Goal: Task Accomplishment & Management: Manage account settings

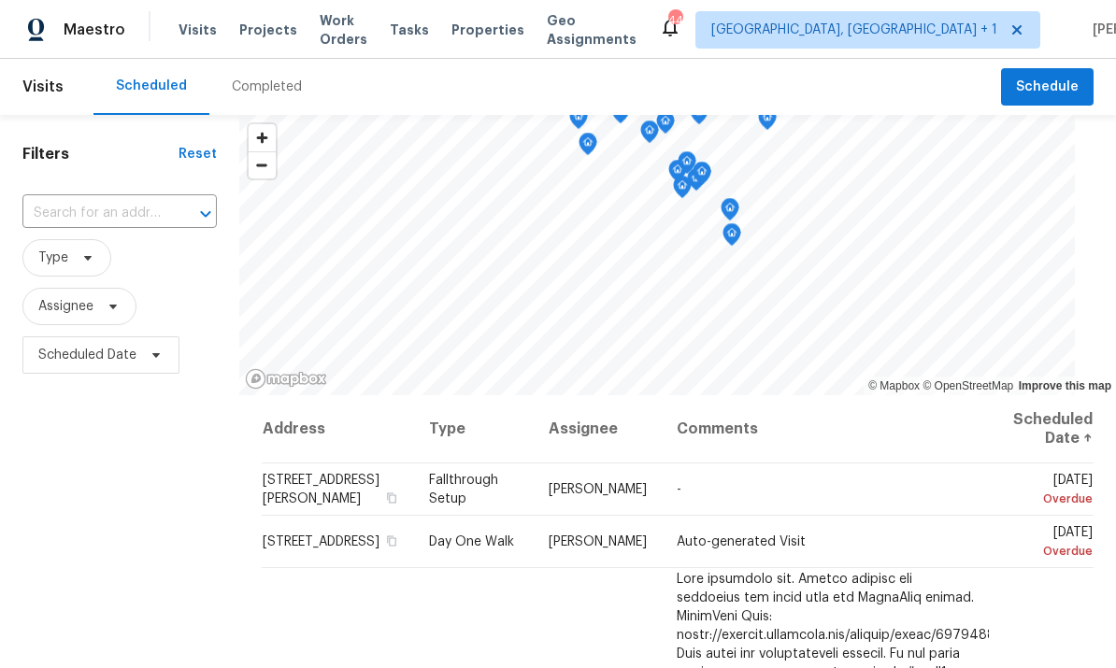
click at [149, 206] on input "text" at bounding box center [93, 213] width 142 height 29
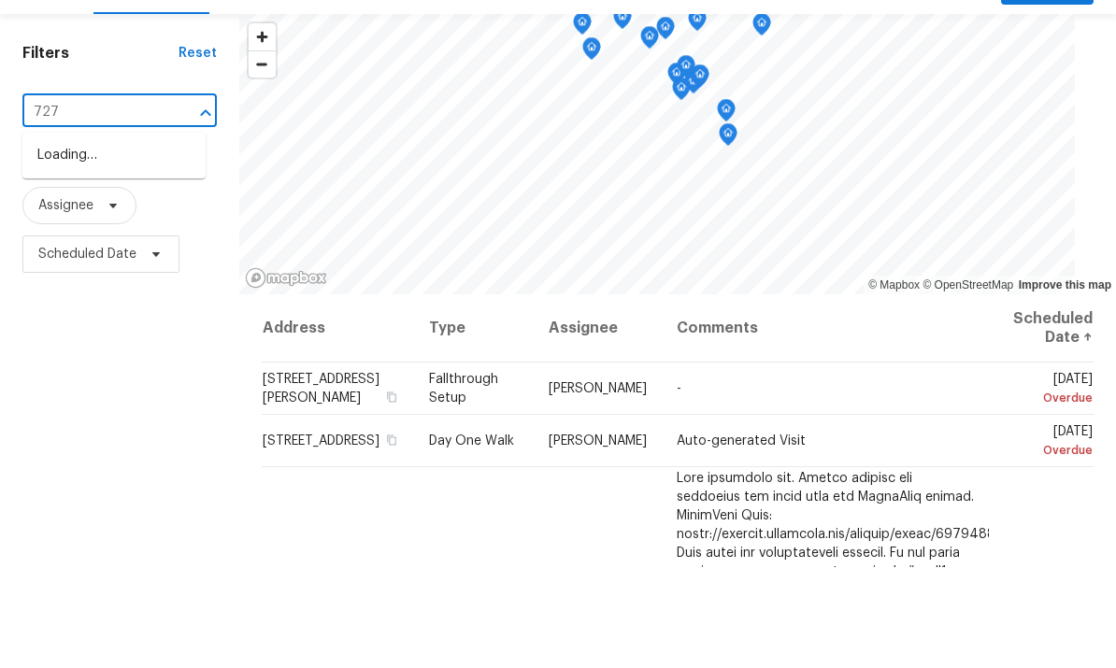
type input "7271"
click at [148, 241] on li "7271 Shellburne Dr, Raleigh, NC 27612" at bounding box center [113, 256] width 183 height 31
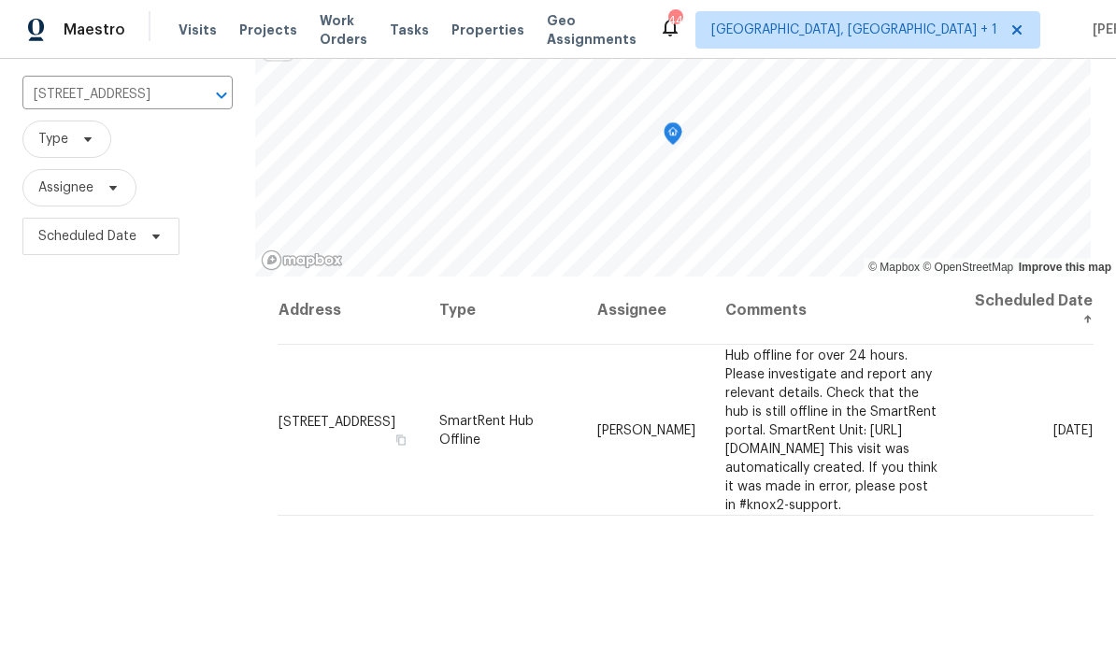
scroll to position [121, 0]
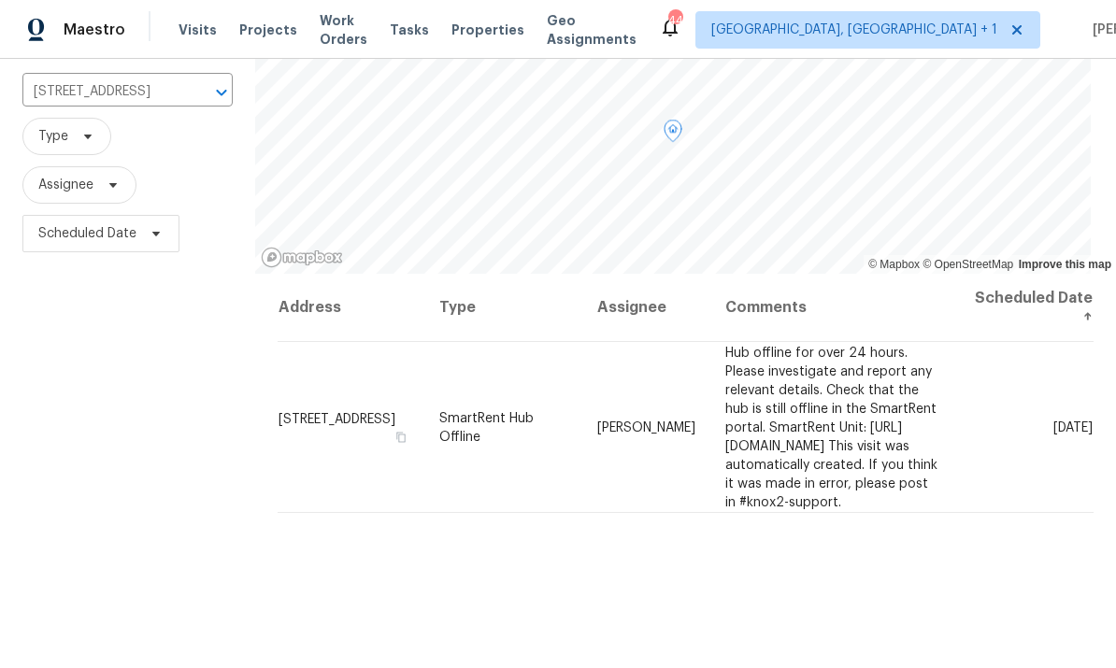
click at [886, 450] on span "Hub offline for over 24 hours. Please investigate and report any relevant detai…" at bounding box center [831, 427] width 212 height 163
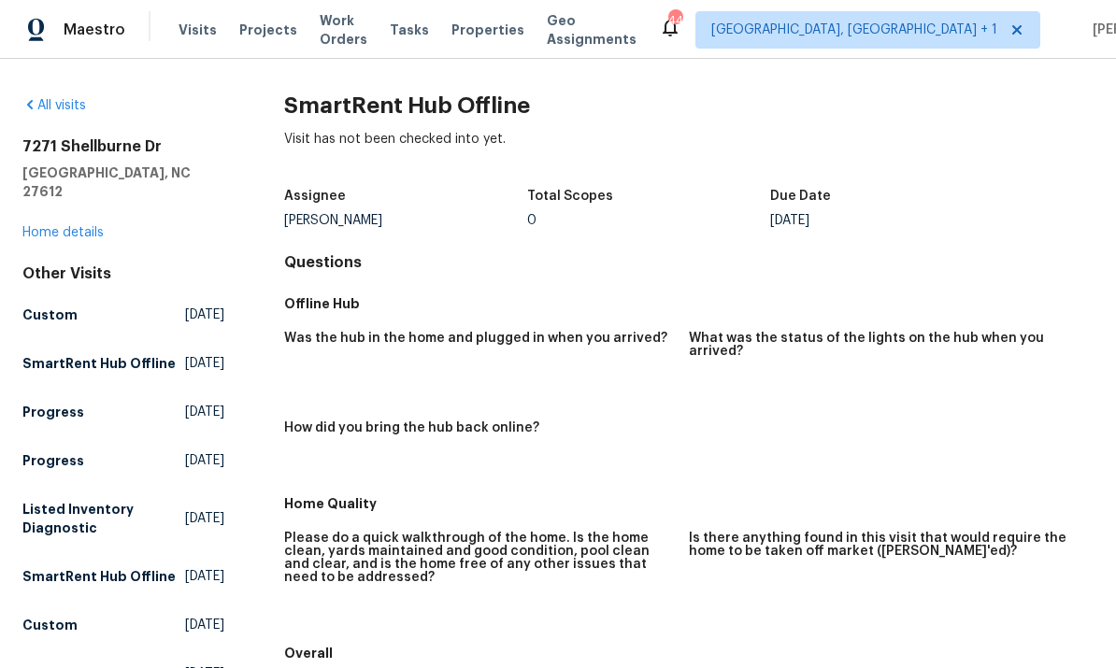
click at [974, 494] on h5 "Home Quality" at bounding box center [688, 503] width 809 height 19
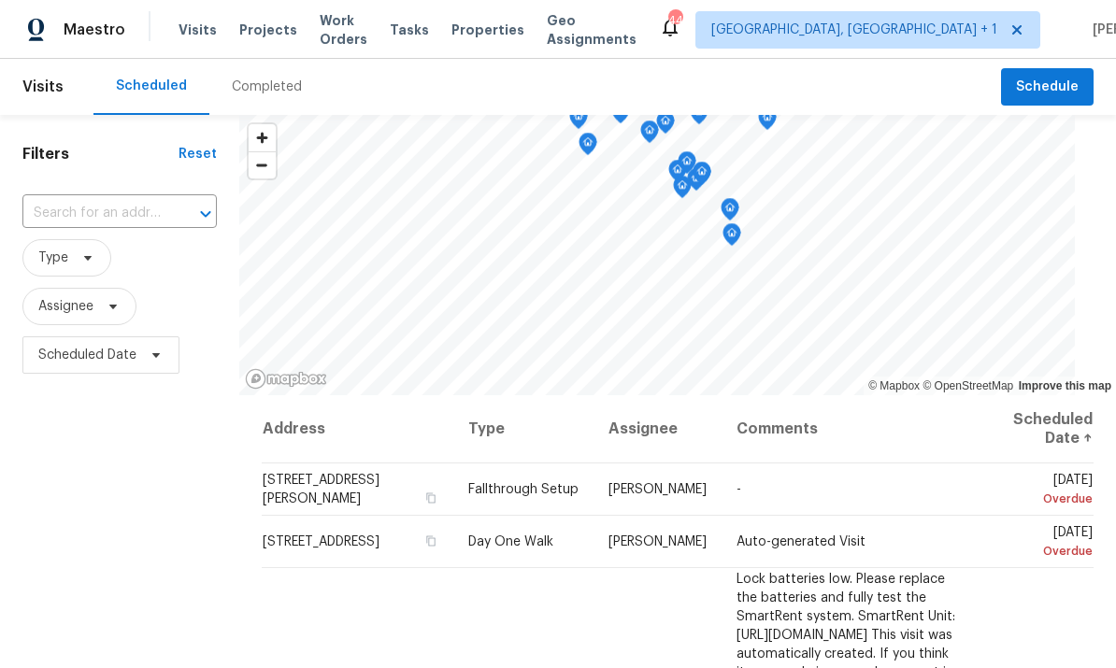
click at [148, 209] on input "text" at bounding box center [93, 213] width 142 height 29
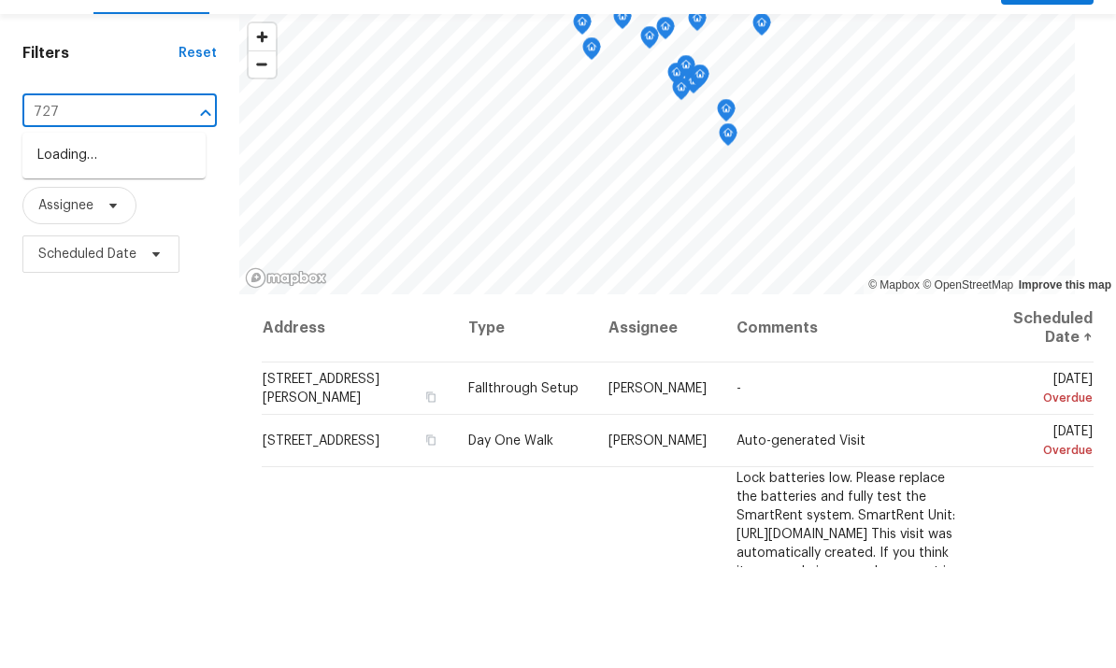
type input "7271"
click at [136, 241] on li "7271 Shellburne Dr, Raleigh, NC 27612" at bounding box center [113, 256] width 183 height 31
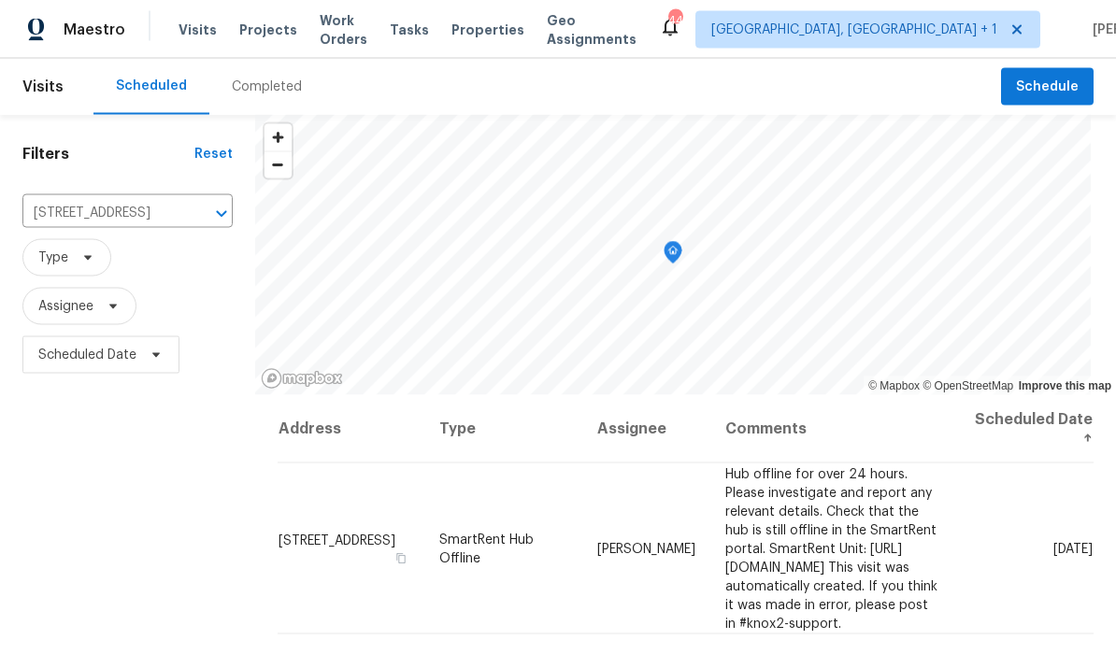
scroll to position [55, 0]
click at [0, 0] on icon at bounding box center [0, 0] width 0 height 0
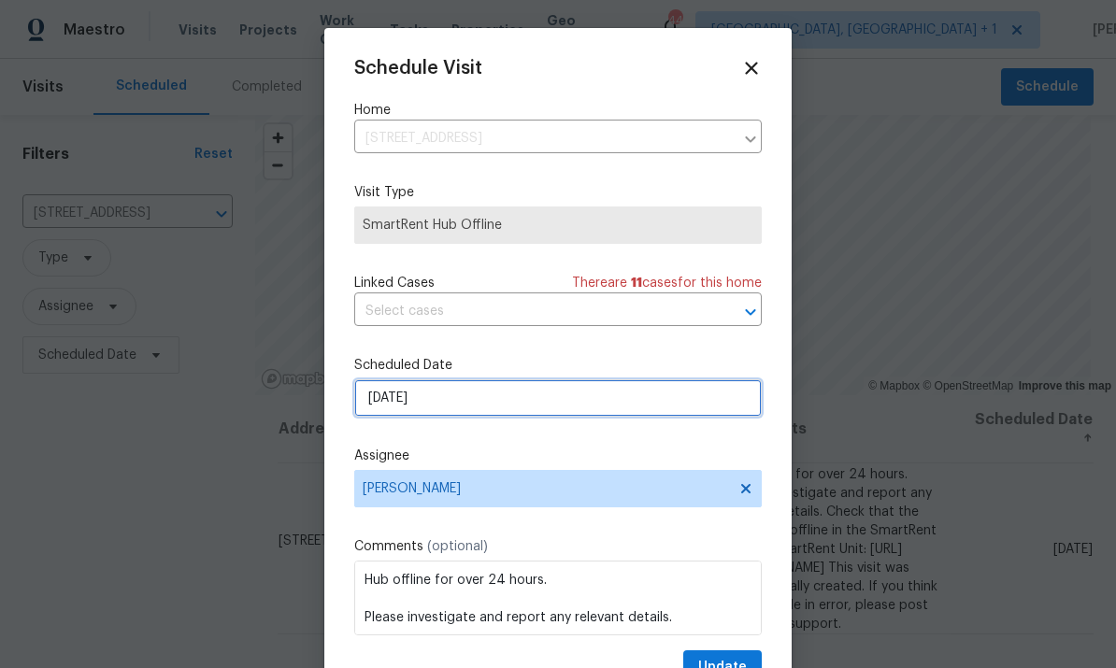
click at [618, 404] on input "9/4/2025" at bounding box center [557, 397] width 407 height 37
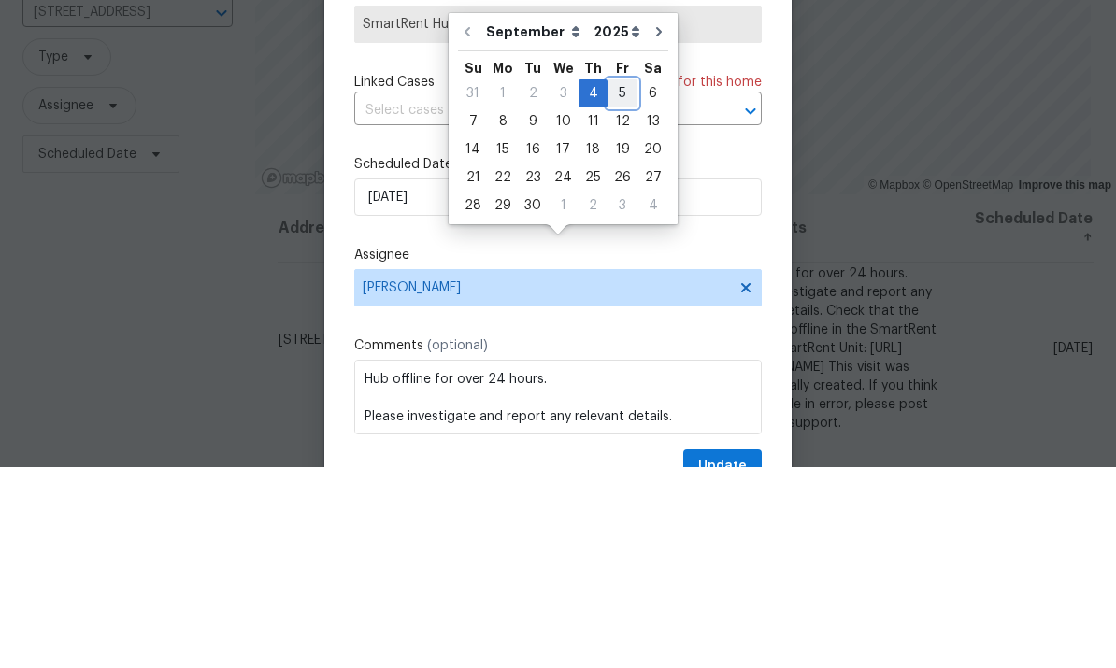
click at [613, 281] on div "5" at bounding box center [622, 294] width 30 height 26
type input "9/5/2025"
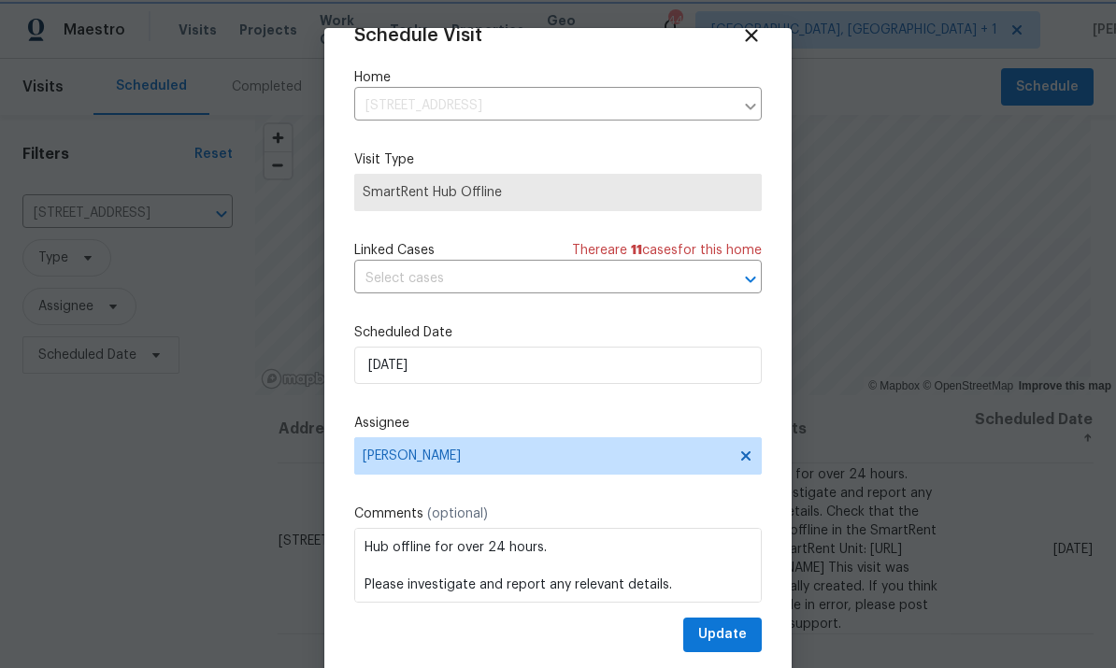
scroll to position [36, 0]
click at [742, 630] on span "Update" at bounding box center [722, 634] width 49 height 23
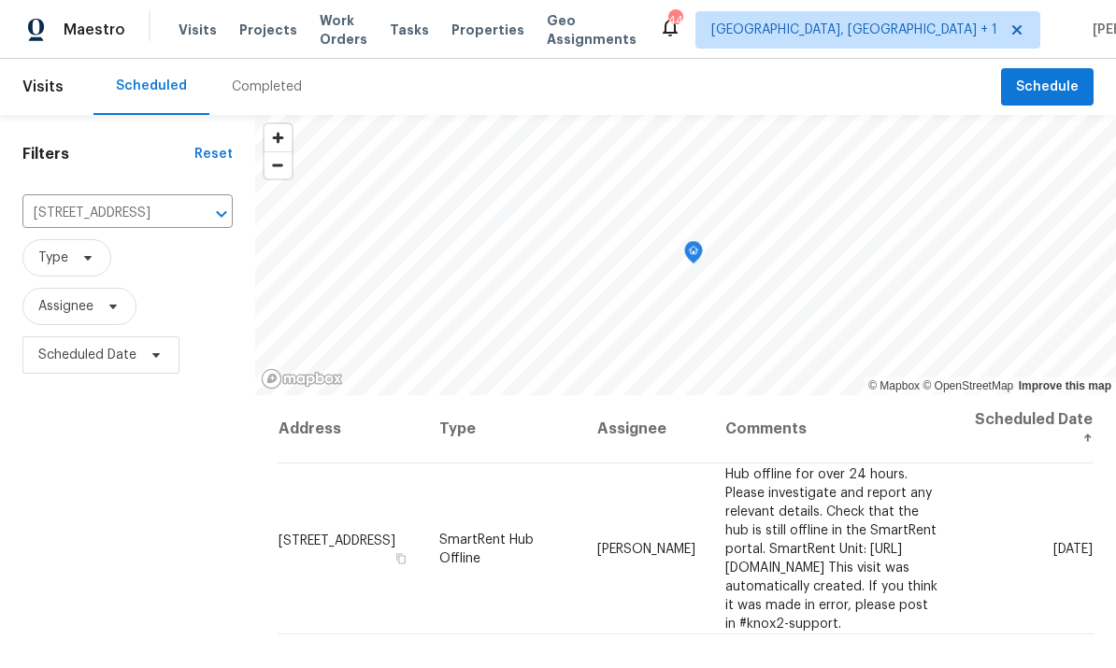
click at [192, 208] on icon "Clear" at bounding box center [197, 213] width 11 height 11
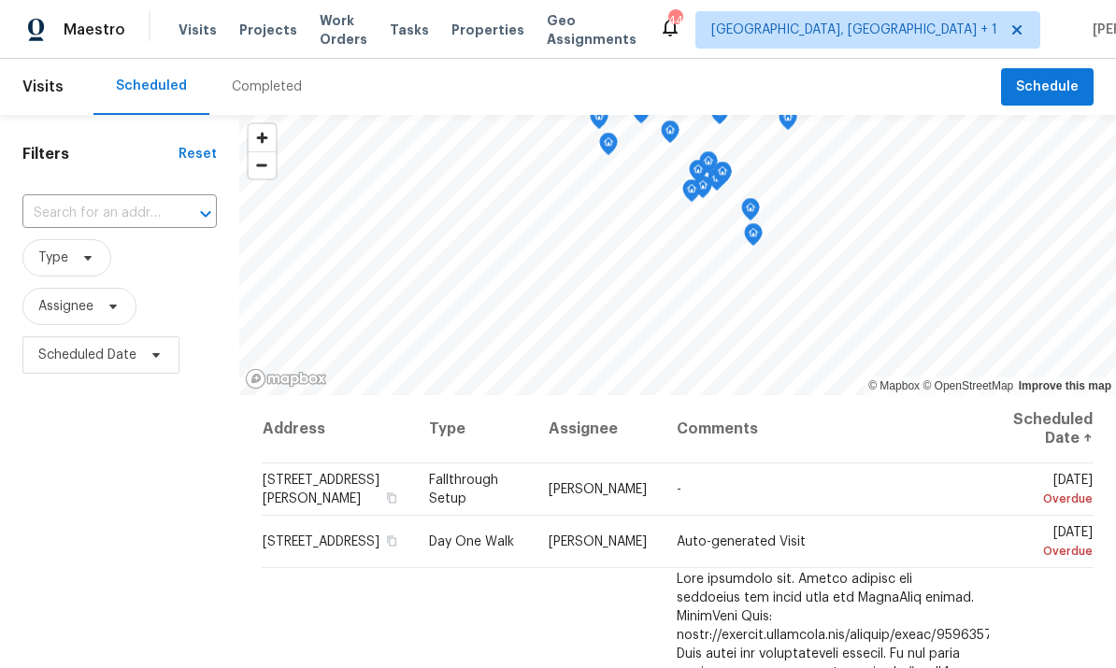
click at [125, 213] on input "text" at bounding box center [93, 213] width 142 height 29
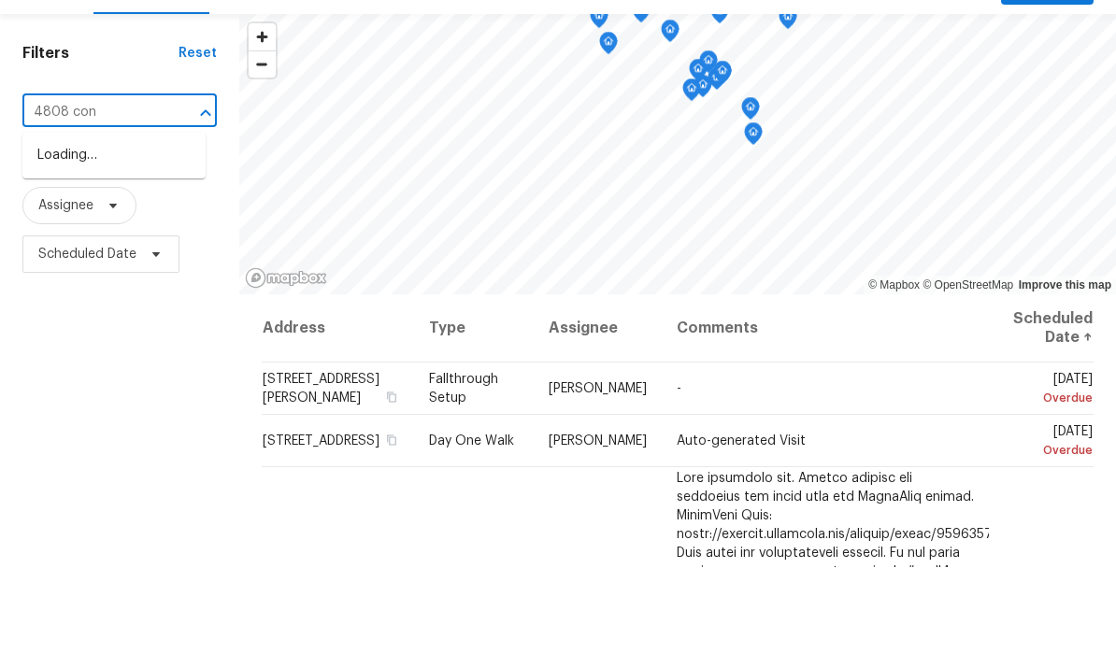
type input "4808 conn"
click at [132, 241] on li "[STREET_ADDRESS][PERSON_NAME]" at bounding box center [113, 266] width 183 height 50
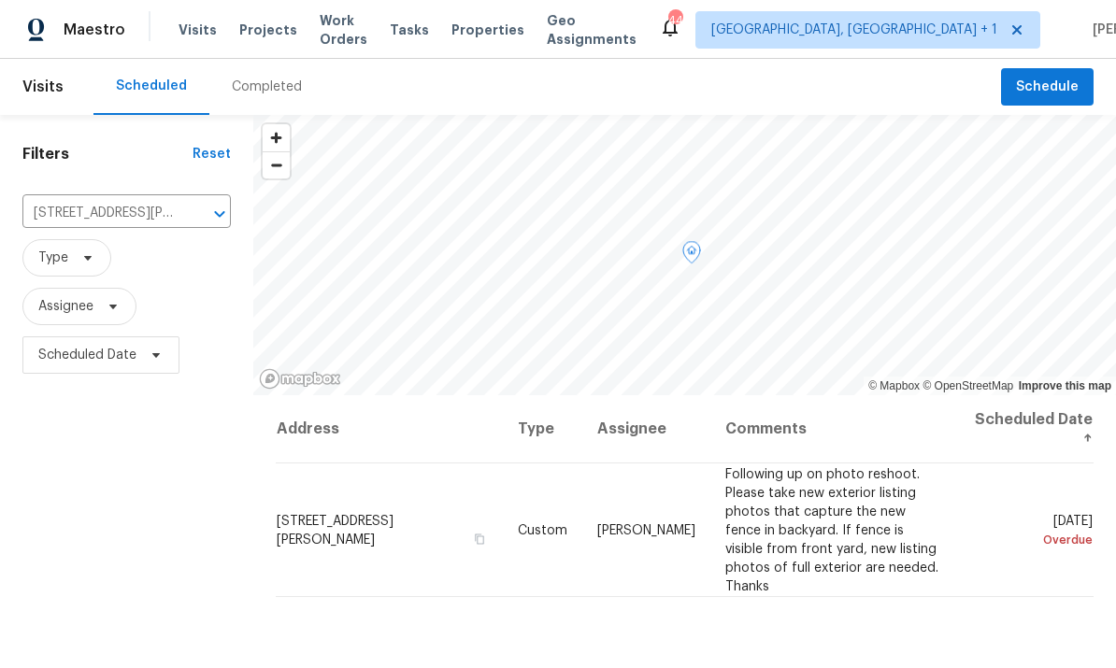
click at [0, 0] on icon at bounding box center [0, 0] width 0 height 0
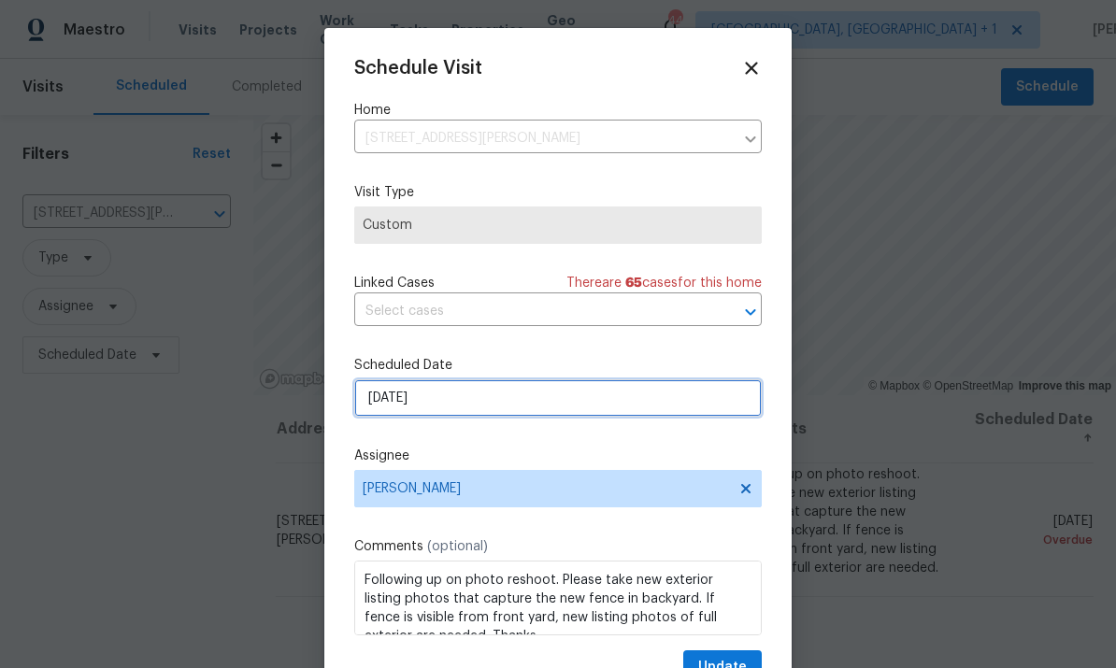
click at [617, 402] on input "9/3/2025" at bounding box center [557, 397] width 407 height 37
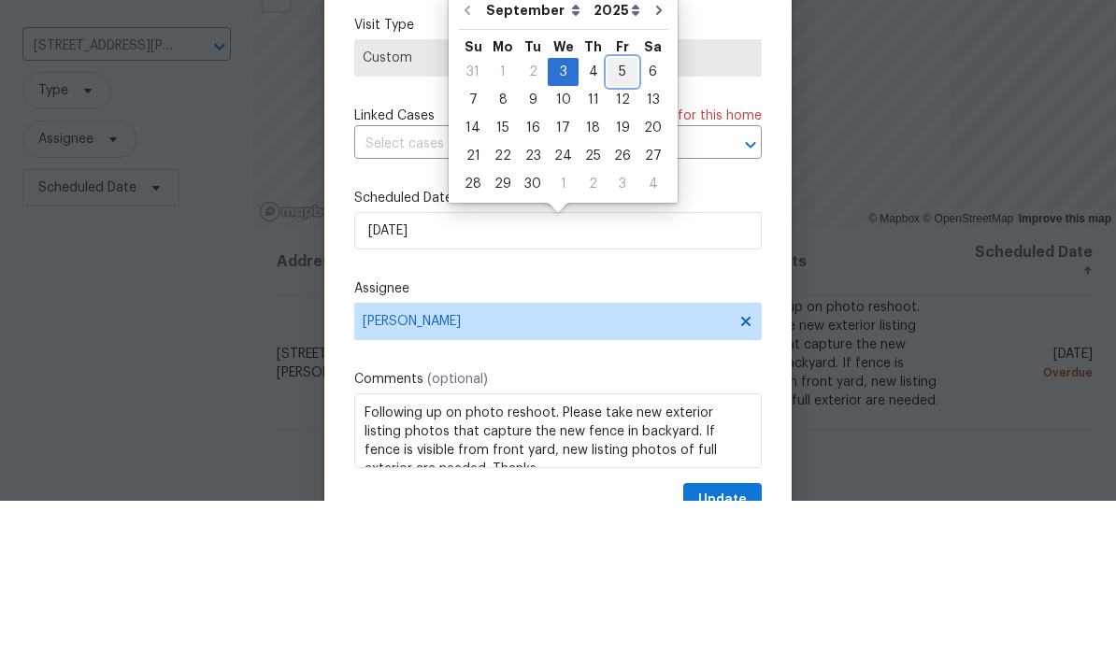
click at [620, 226] on div "5" at bounding box center [622, 239] width 30 height 26
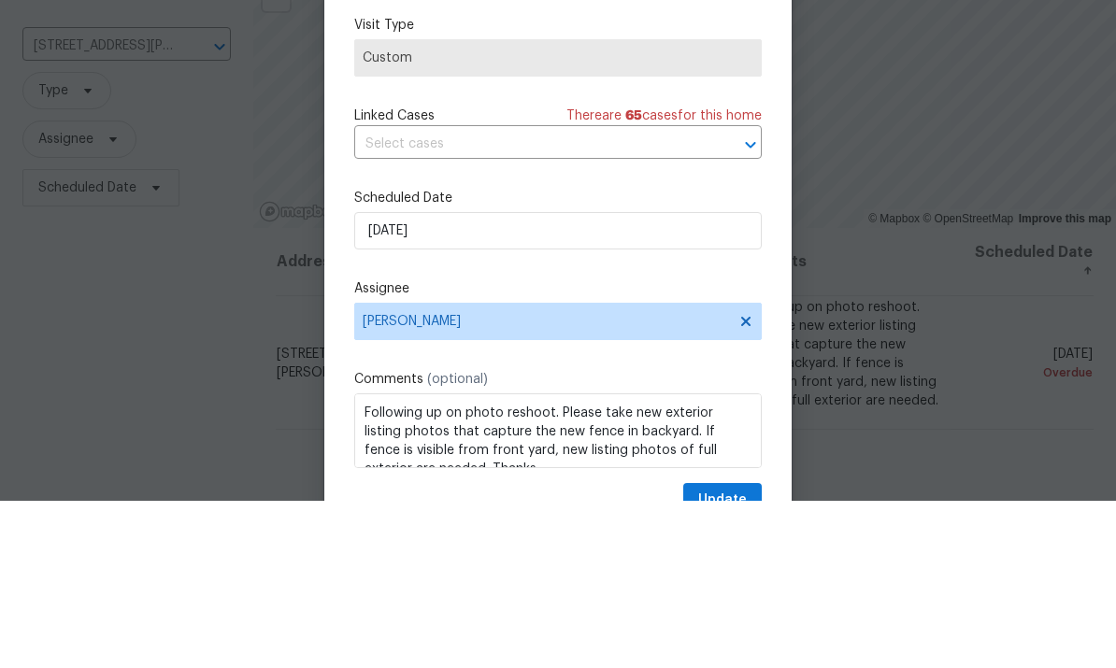
type input "9/5/2025"
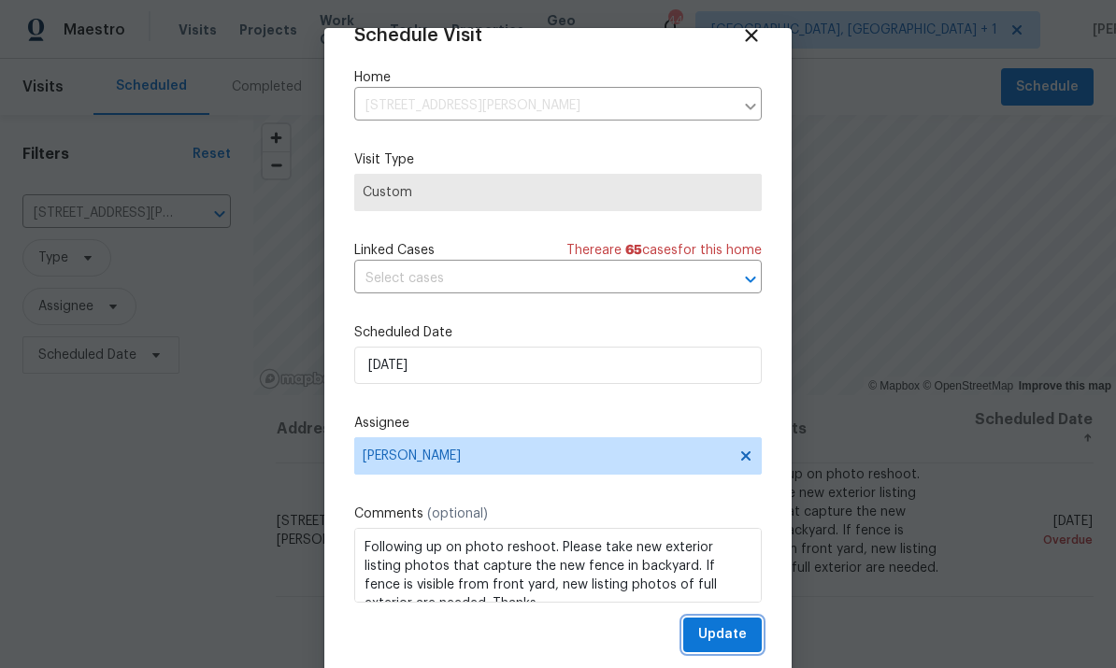
click at [734, 630] on span "Update" at bounding box center [722, 634] width 49 height 23
click at [733, 629] on div "Update" at bounding box center [557, 635] width 407 height 35
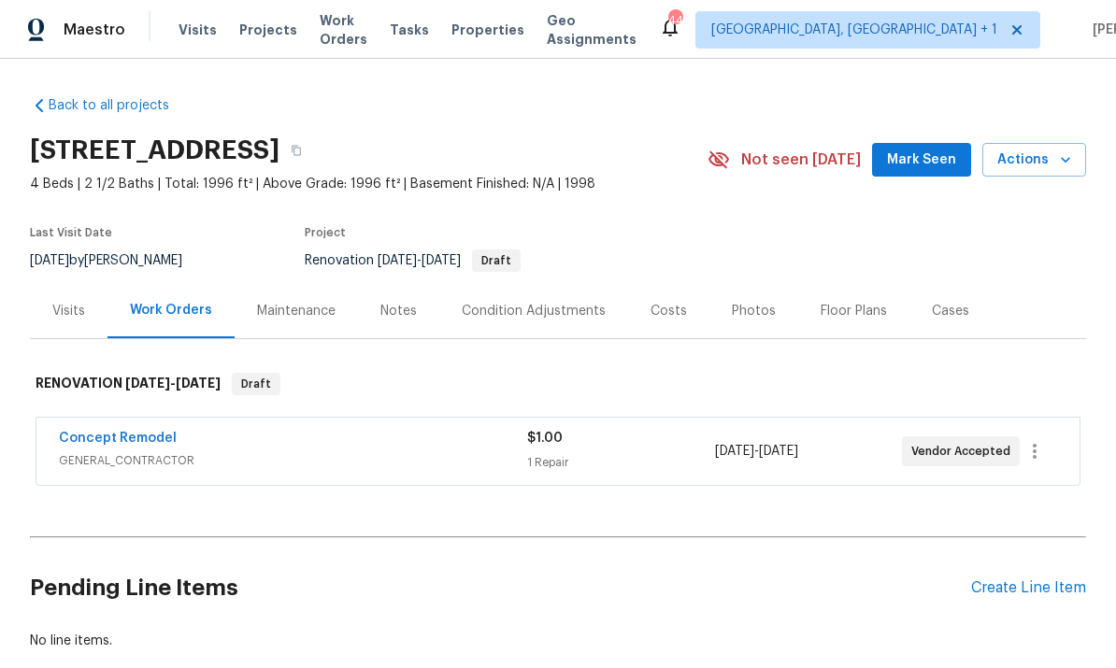
scroll to position [70, 0]
click at [141, 432] on link "Concept Remodel" at bounding box center [118, 438] width 118 height 13
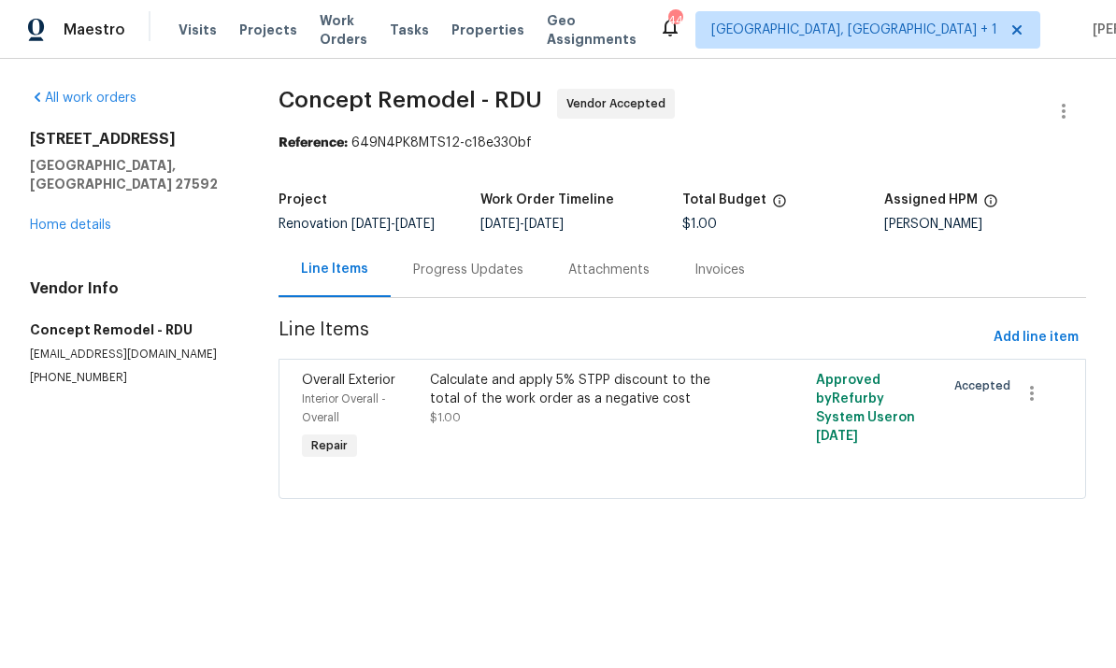
click at [470, 268] on div "Progress Updates" at bounding box center [468, 270] width 110 height 19
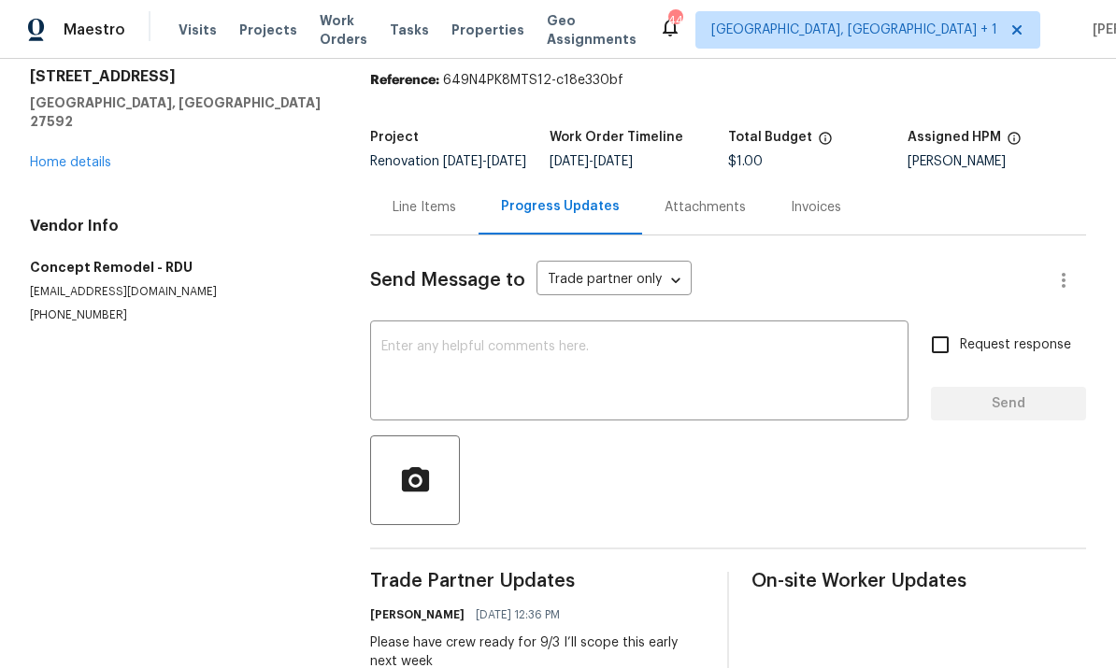
scroll to position [62, 0]
click at [465, 369] on textarea at bounding box center [639, 373] width 516 height 65
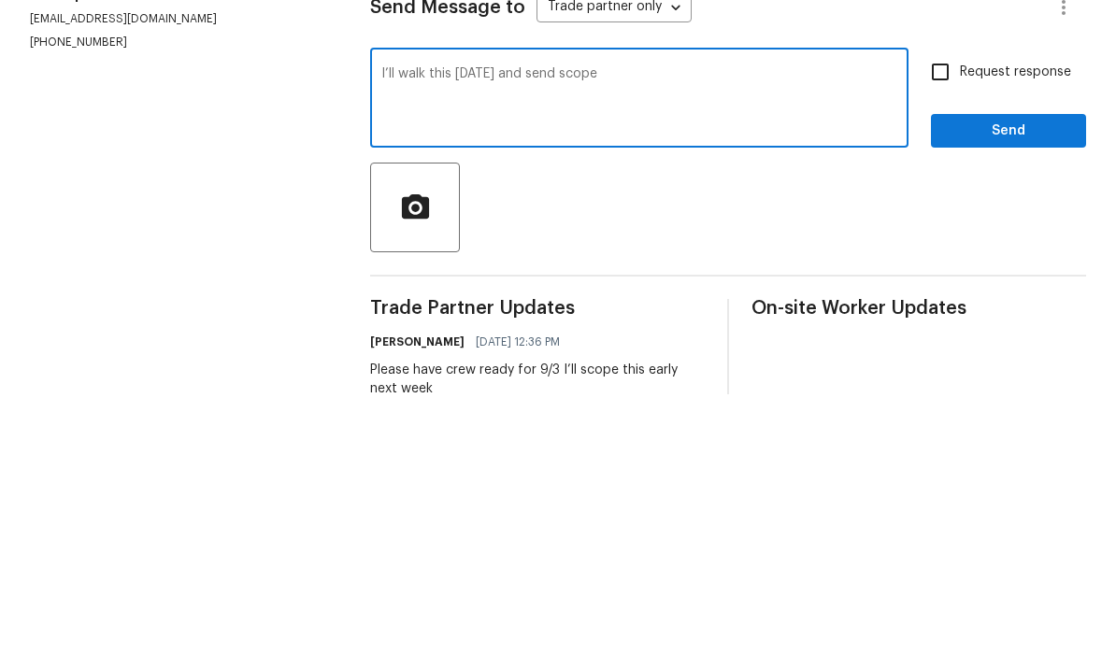
scroll to position [70, 0]
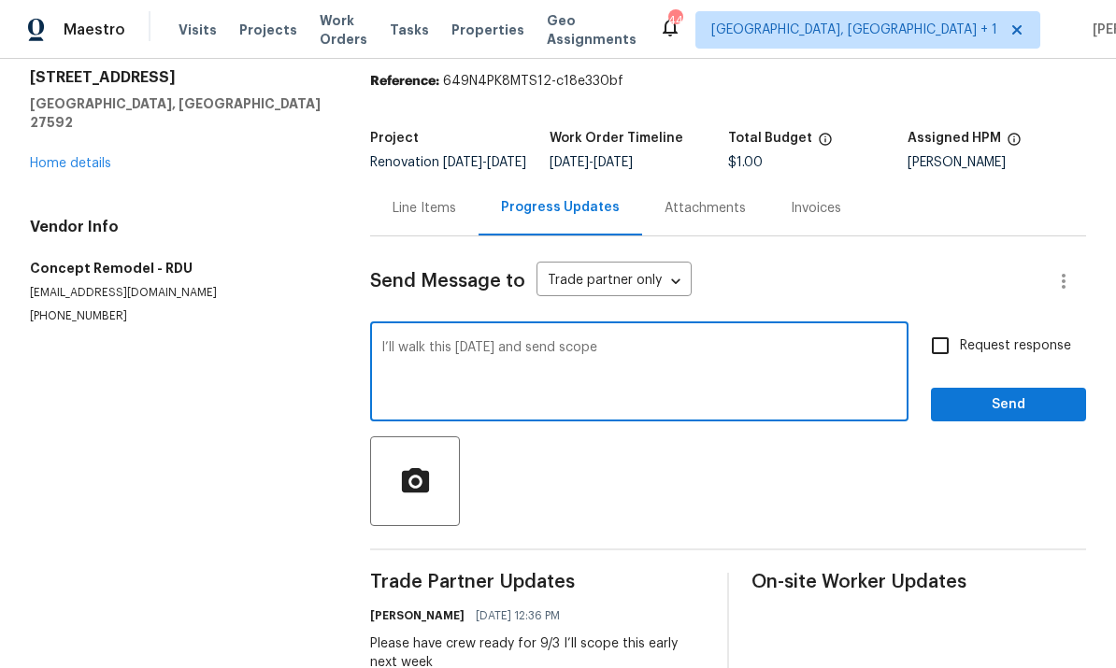
click at [647, 341] on textarea "I’ll walk this tomorrow and send scope" at bounding box center [639, 373] width 516 height 65
type textarea "I’ll walk this tomorrow and send scope. Please have crew ready to start."
click at [954, 326] on input "Request response" at bounding box center [939, 345] width 39 height 39
checkbox input "true"
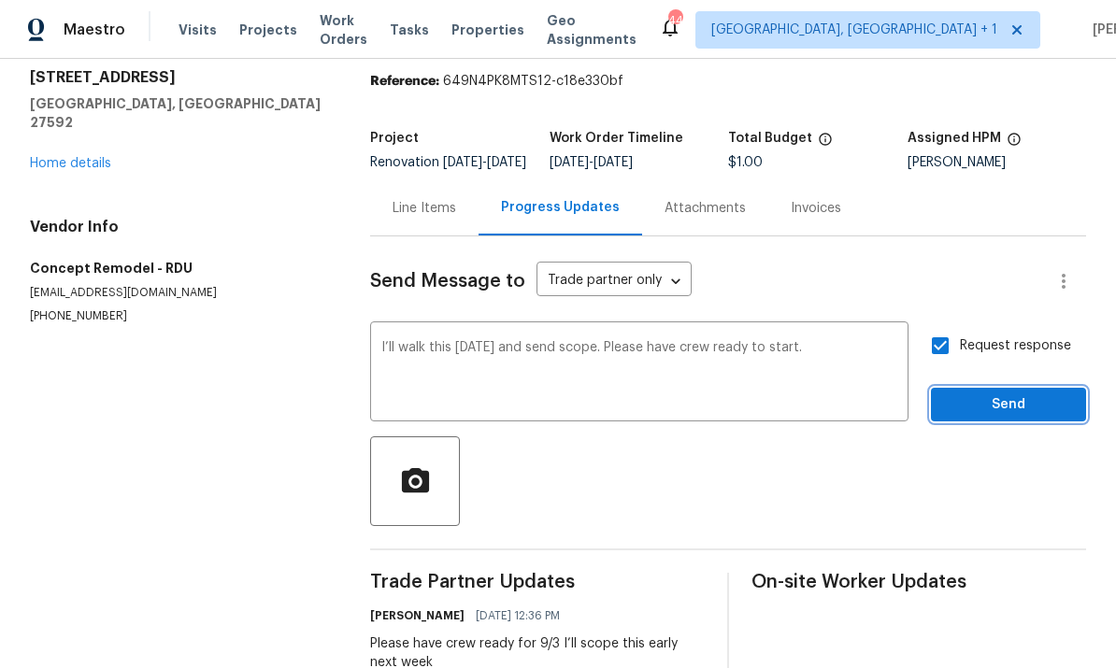
click at [1015, 393] on span "Send" at bounding box center [1007, 404] width 125 height 23
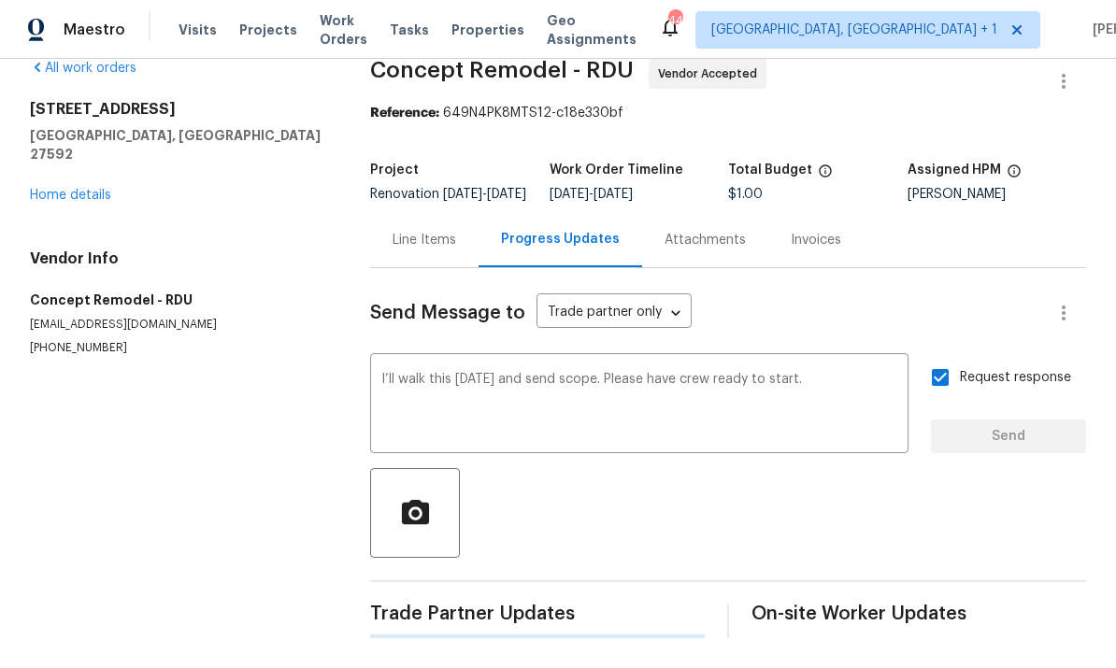
scroll to position [0, 0]
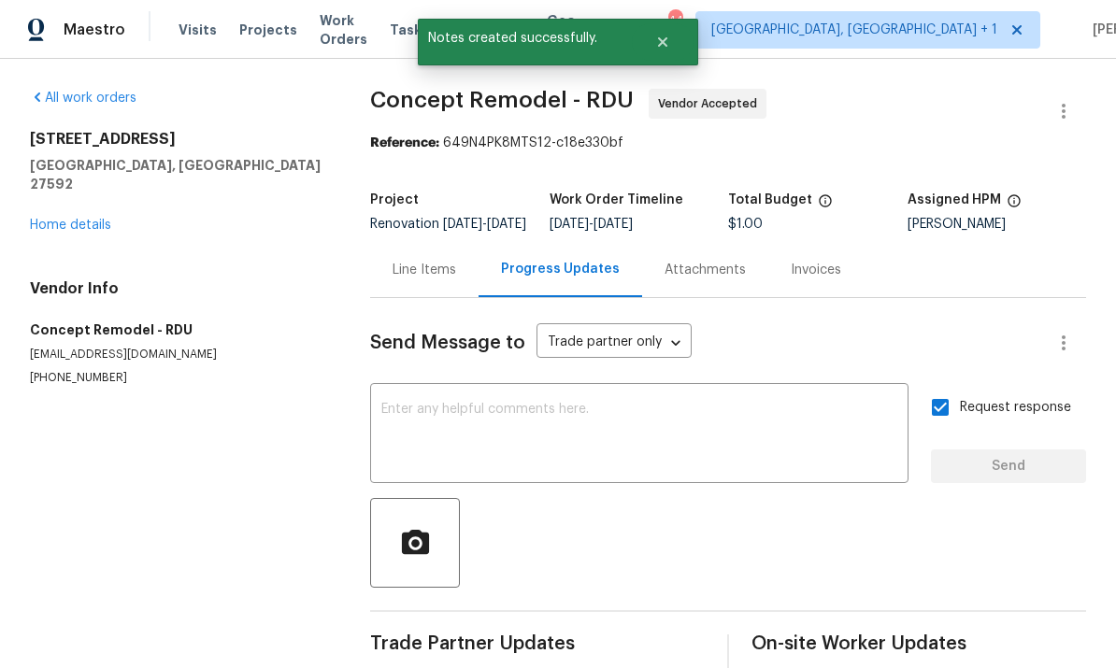
click at [102, 219] on link "Home details" at bounding box center [70, 225] width 81 height 13
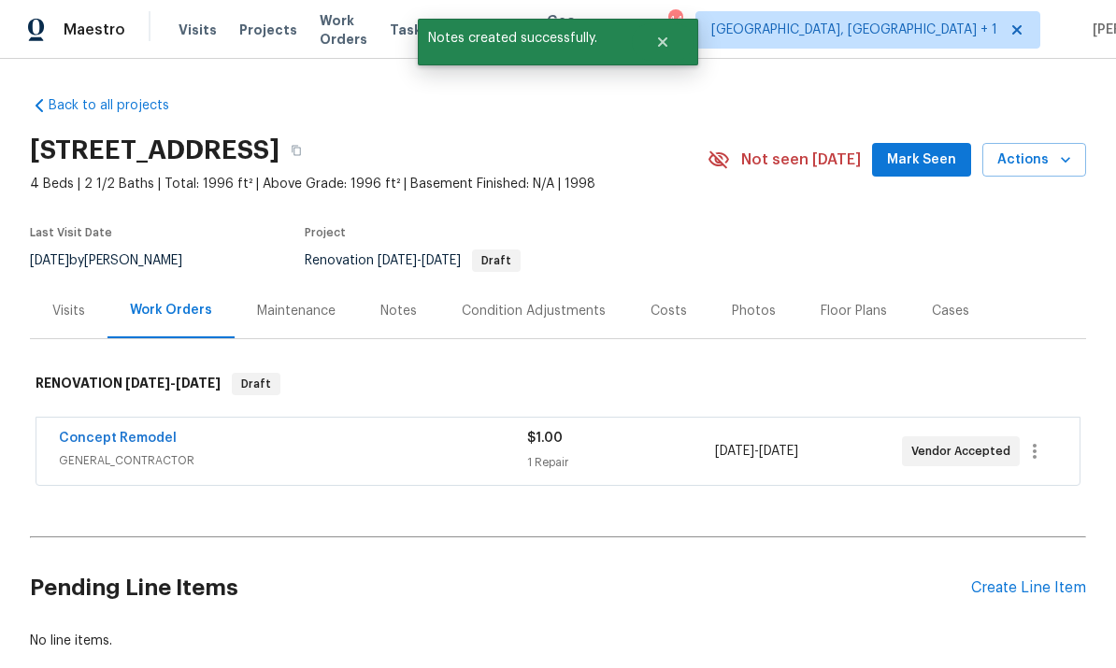
click at [161, 432] on link "Concept Remodel" at bounding box center [118, 438] width 118 height 13
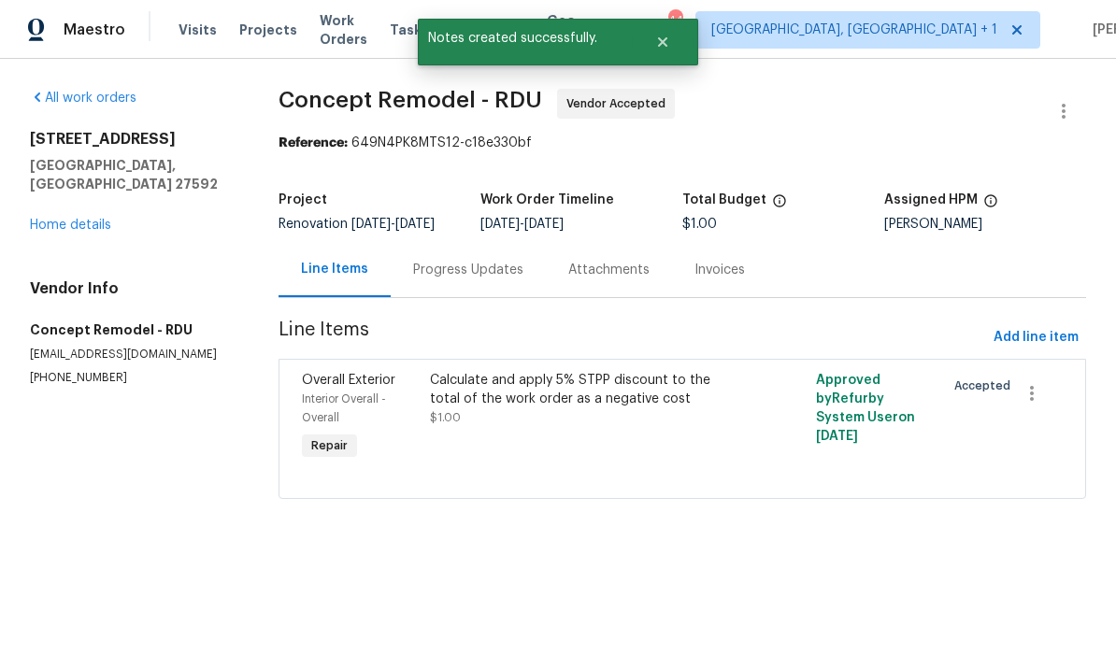
click at [105, 219] on link "Home details" at bounding box center [70, 225] width 81 height 13
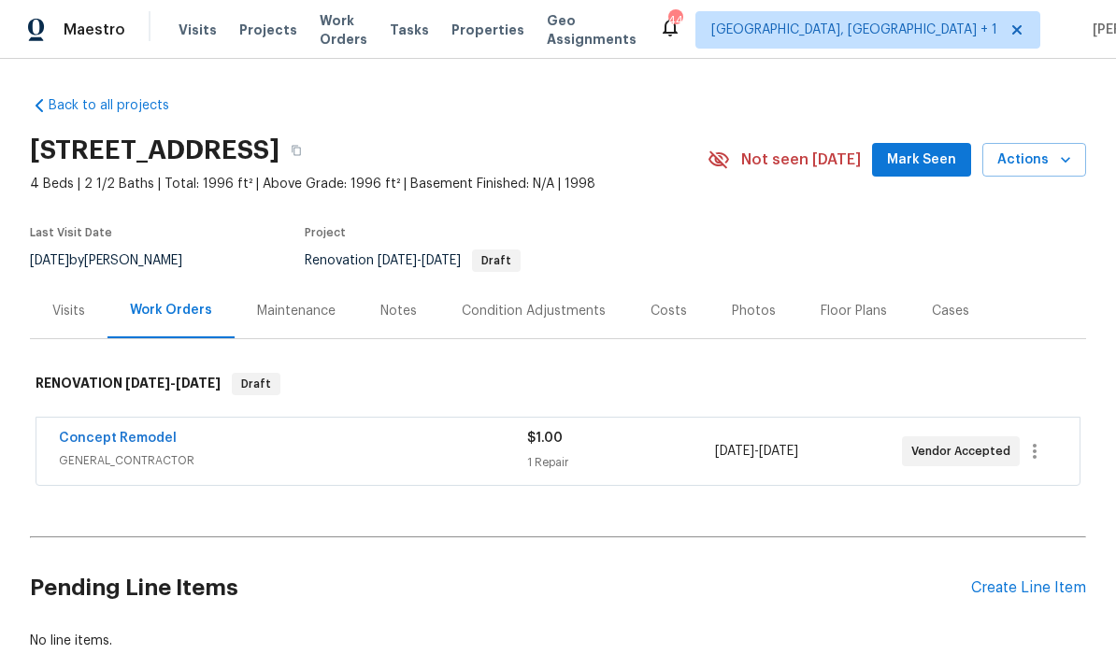
click at [574, 310] on div "Condition Adjustments" at bounding box center [534, 311] width 144 height 19
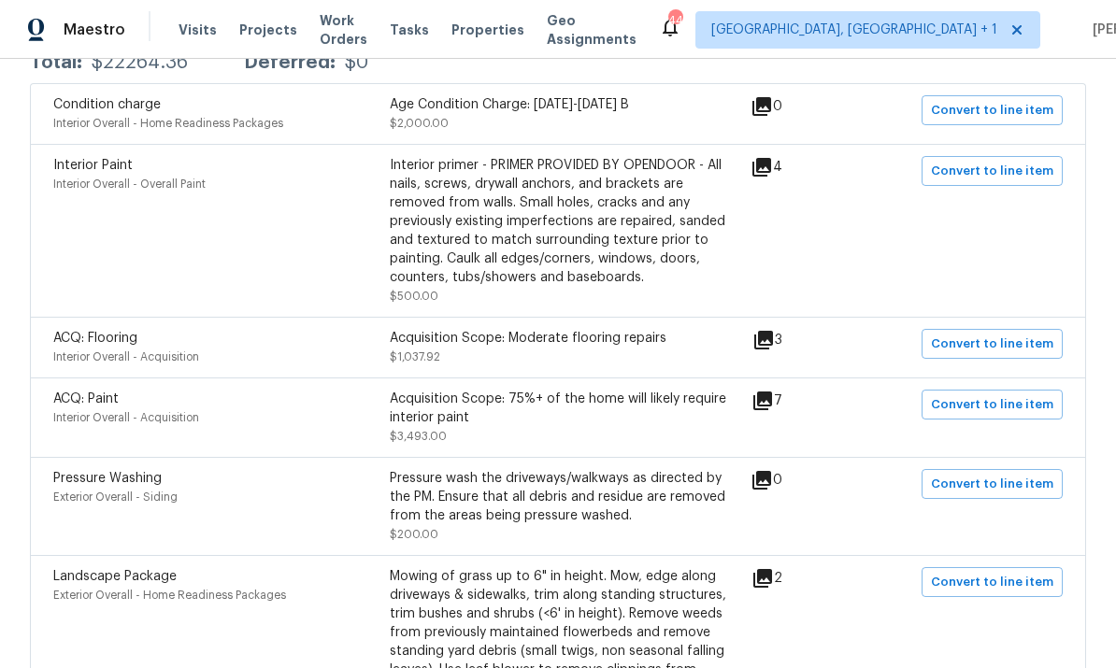
scroll to position [396, 0]
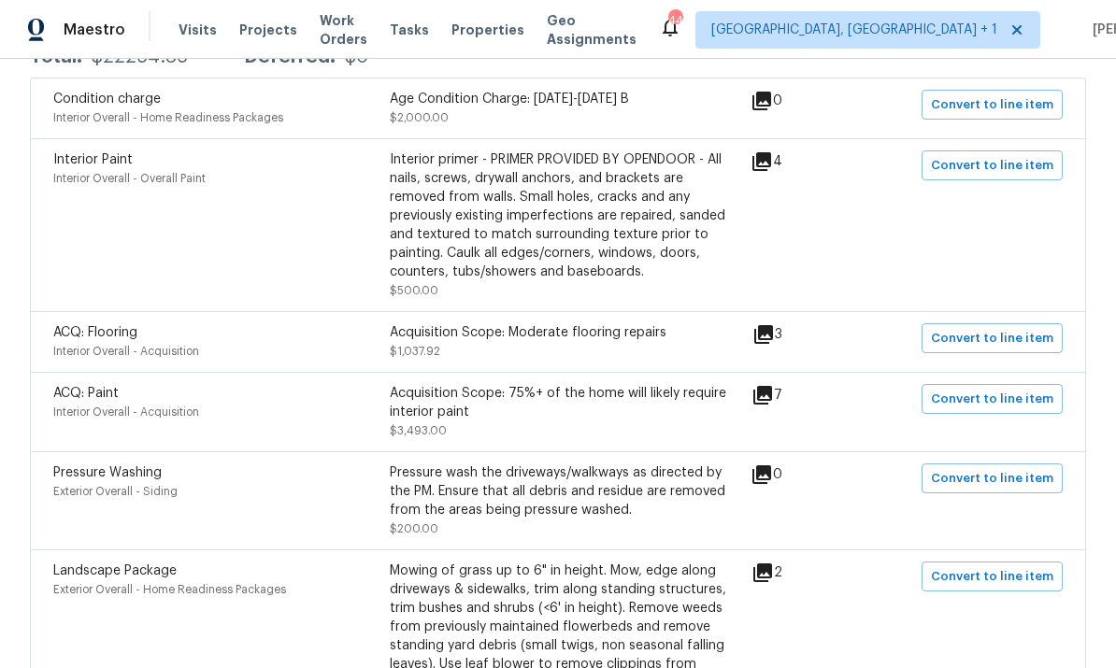
click at [772, 402] on icon at bounding box center [762, 395] width 19 height 19
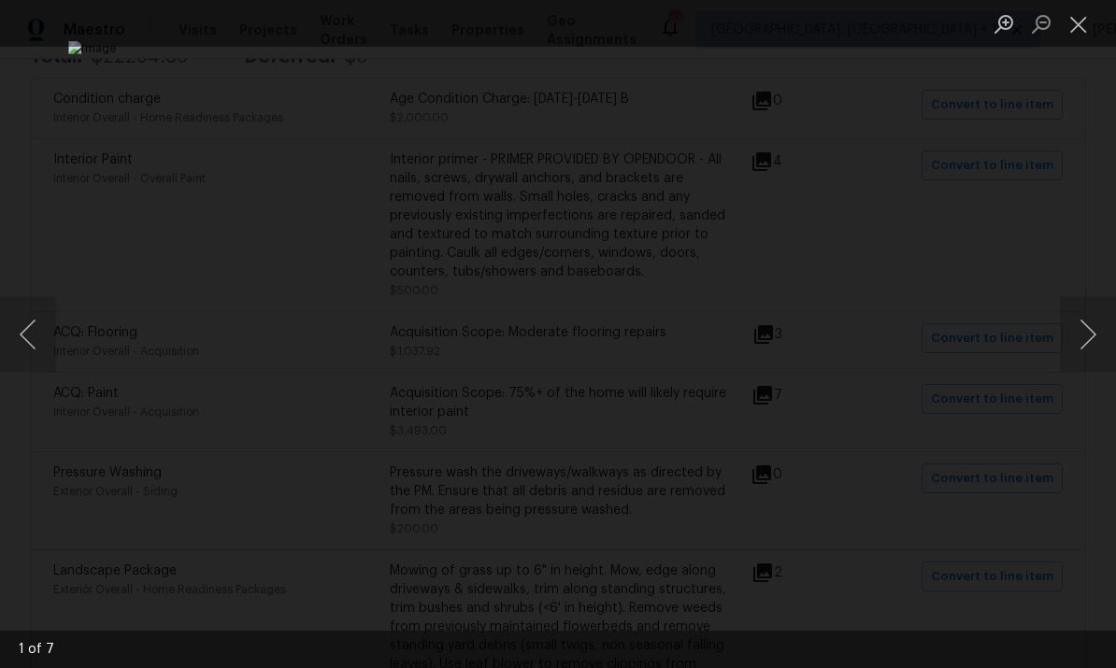
click at [1087, 328] on button "Next image" at bounding box center [1087, 334] width 56 height 75
click at [1074, 330] on button "Next image" at bounding box center [1087, 334] width 56 height 75
click at [1073, 328] on button "Next image" at bounding box center [1087, 334] width 56 height 75
click at [1076, 326] on button "Next image" at bounding box center [1087, 334] width 56 height 75
click at [1070, 329] on button "Next image" at bounding box center [1087, 334] width 56 height 75
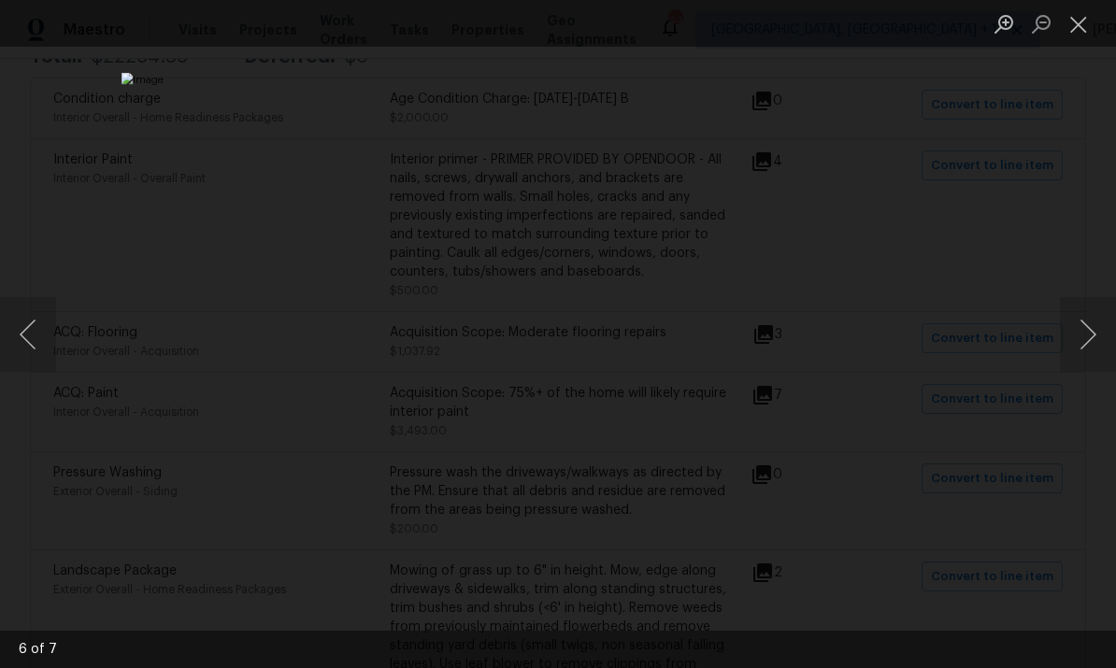
click at [1069, 332] on button "Next image" at bounding box center [1087, 334] width 56 height 75
click at [1067, 331] on button "Next image" at bounding box center [1087, 334] width 56 height 75
click at [1074, 325] on button "Next image" at bounding box center [1087, 334] width 56 height 75
click at [1071, 372] on div "Lightbox" at bounding box center [558, 334] width 1116 height 668
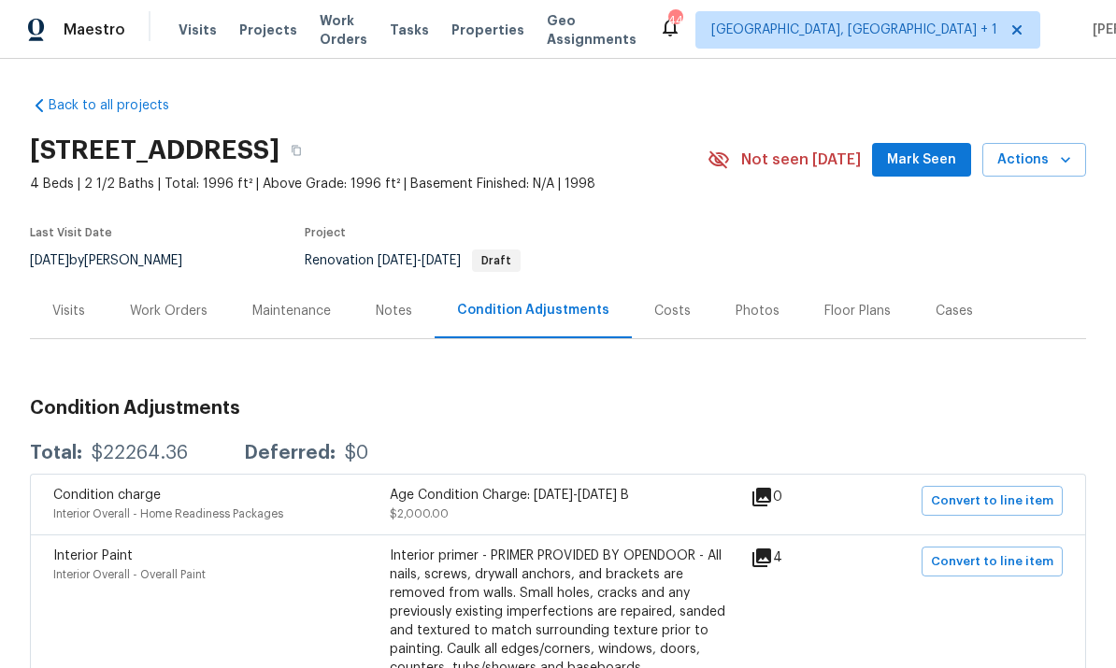
scroll to position [0, 0]
click at [180, 308] on div "Work Orders" at bounding box center [169, 311] width 78 height 19
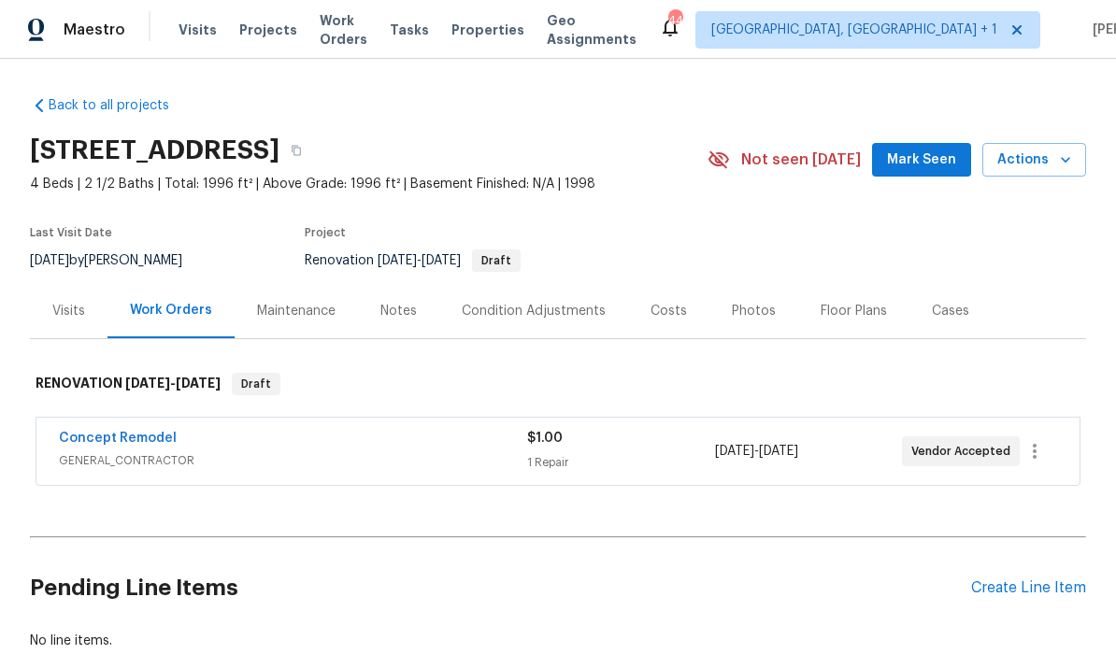
click at [127, 437] on link "Concept Remodel" at bounding box center [118, 438] width 118 height 13
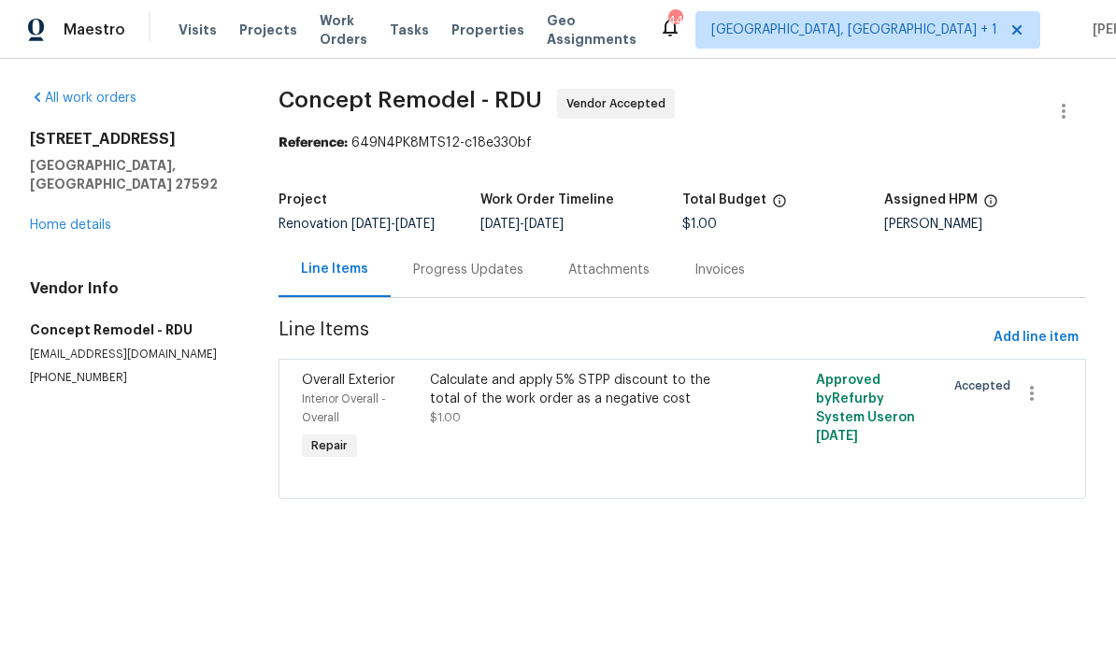
click at [464, 272] on div "Progress Updates" at bounding box center [468, 270] width 110 height 19
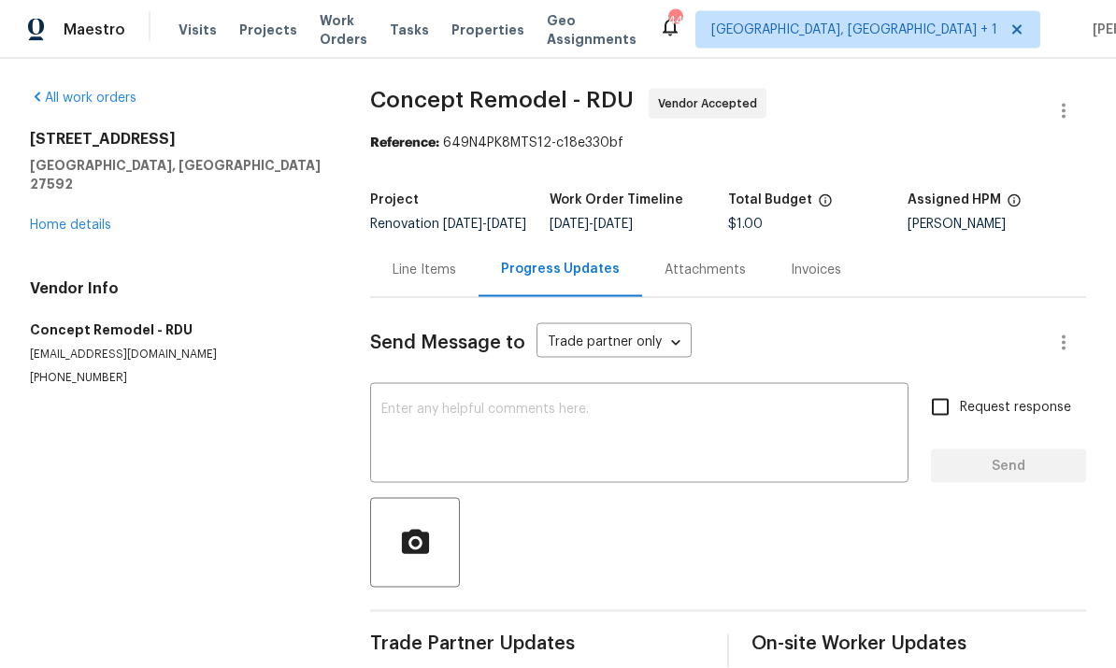
scroll to position [45, 0]
click at [91, 219] on link "Home details" at bounding box center [70, 225] width 81 height 13
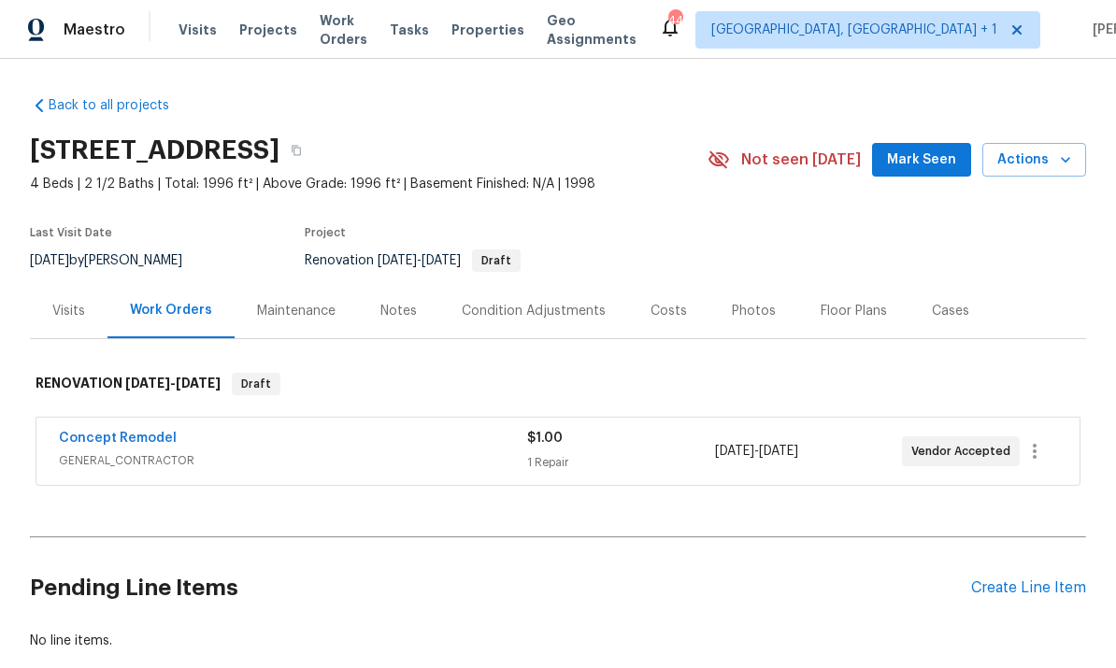
click at [661, 302] on div "Costs" at bounding box center [668, 311] width 36 height 19
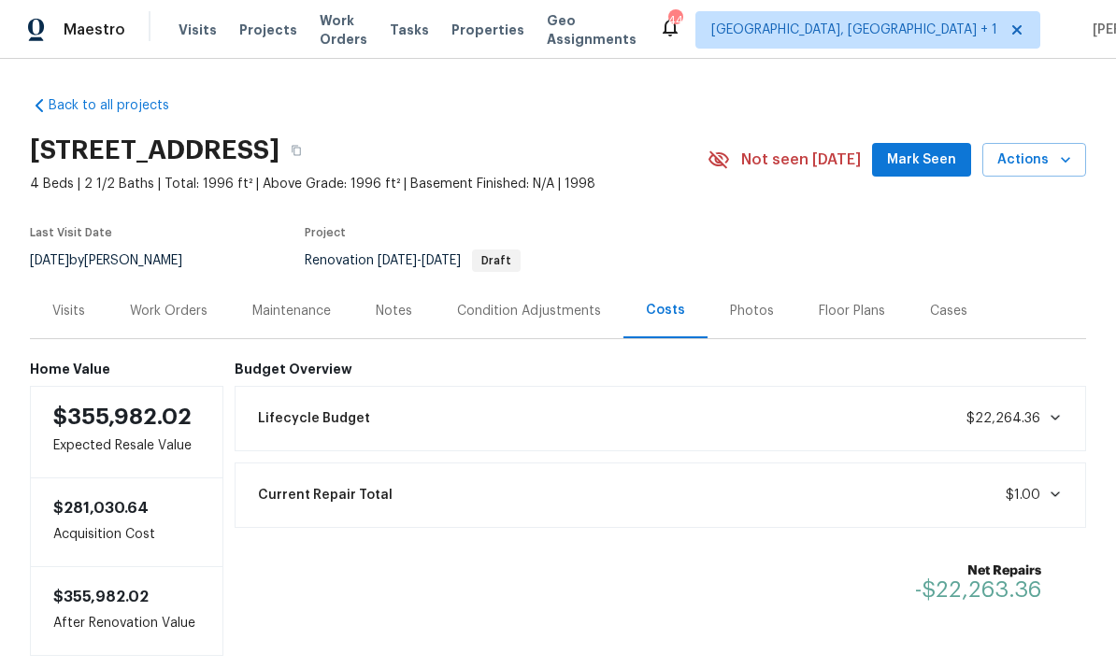
click at [514, 302] on div "Condition Adjustments" at bounding box center [529, 311] width 144 height 19
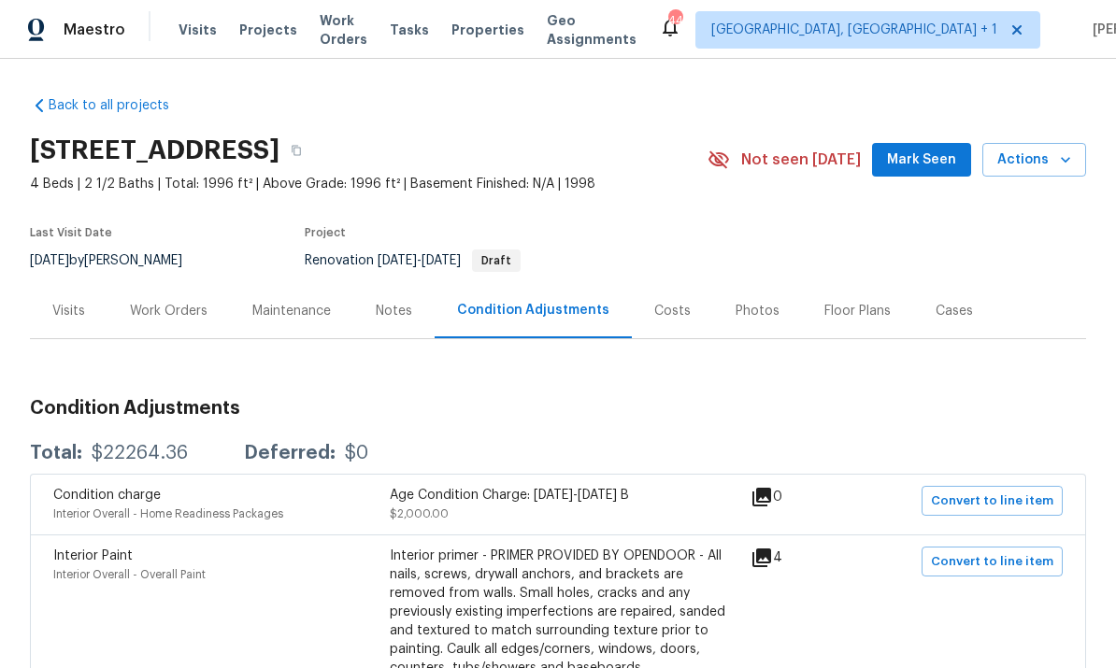
click at [170, 302] on div "Work Orders" at bounding box center [169, 311] width 78 height 19
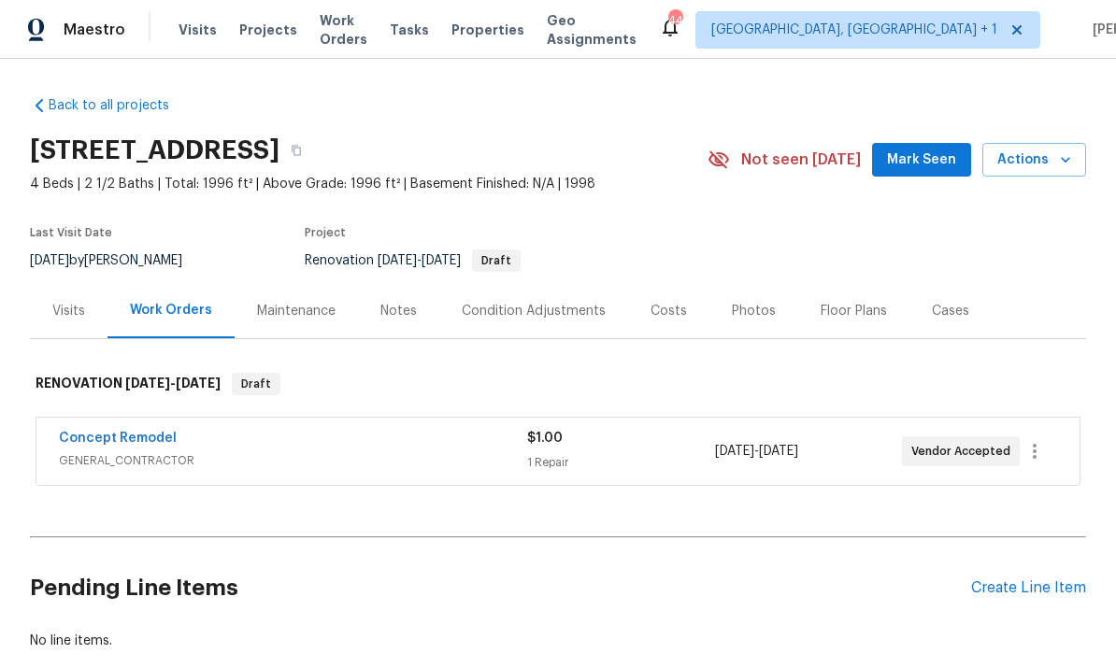
click at [134, 432] on link "Concept Remodel" at bounding box center [118, 438] width 118 height 13
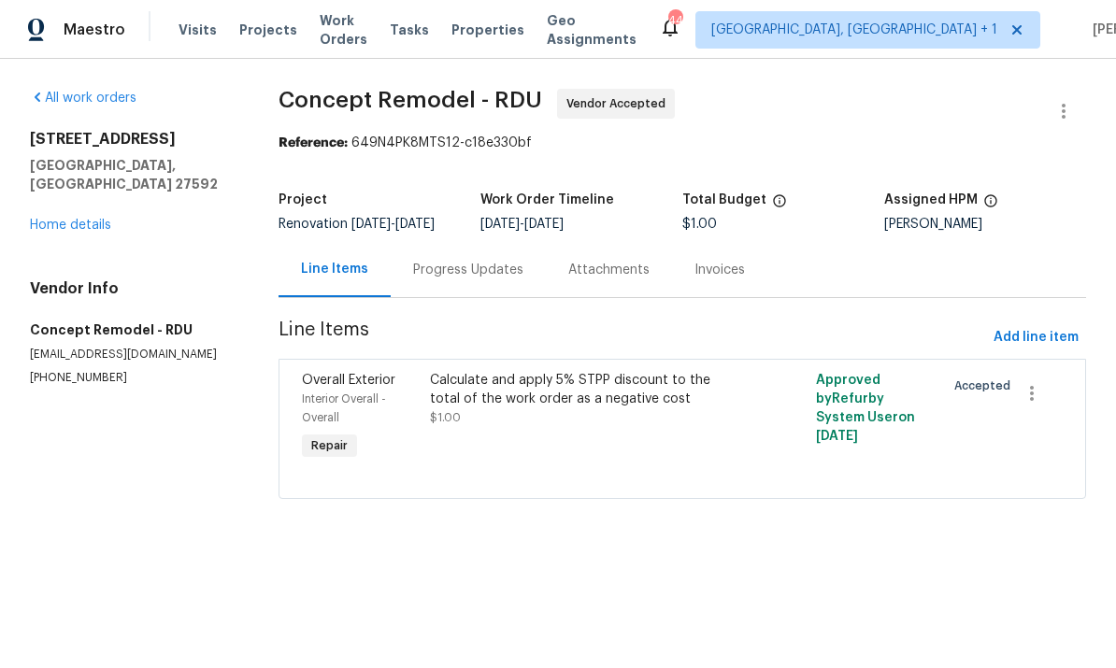
click at [478, 270] on div "Progress Updates" at bounding box center [468, 270] width 110 height 19
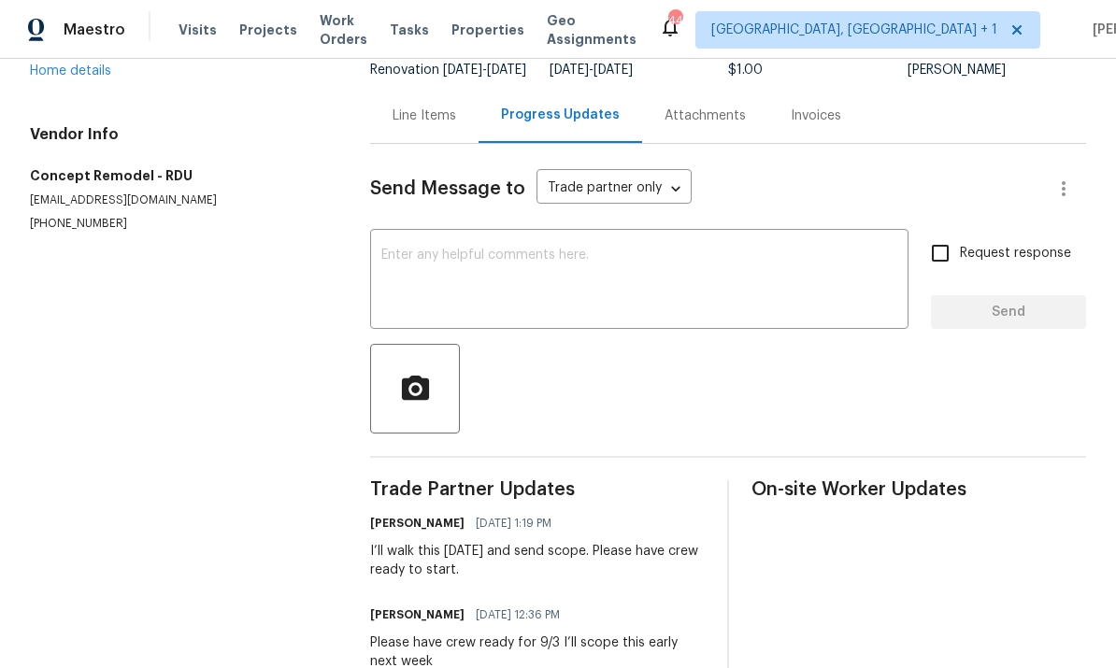
scroll to position [153, 0]
click at [425, 278] on textarea at bounding box center [639, 281] width 516 height 65
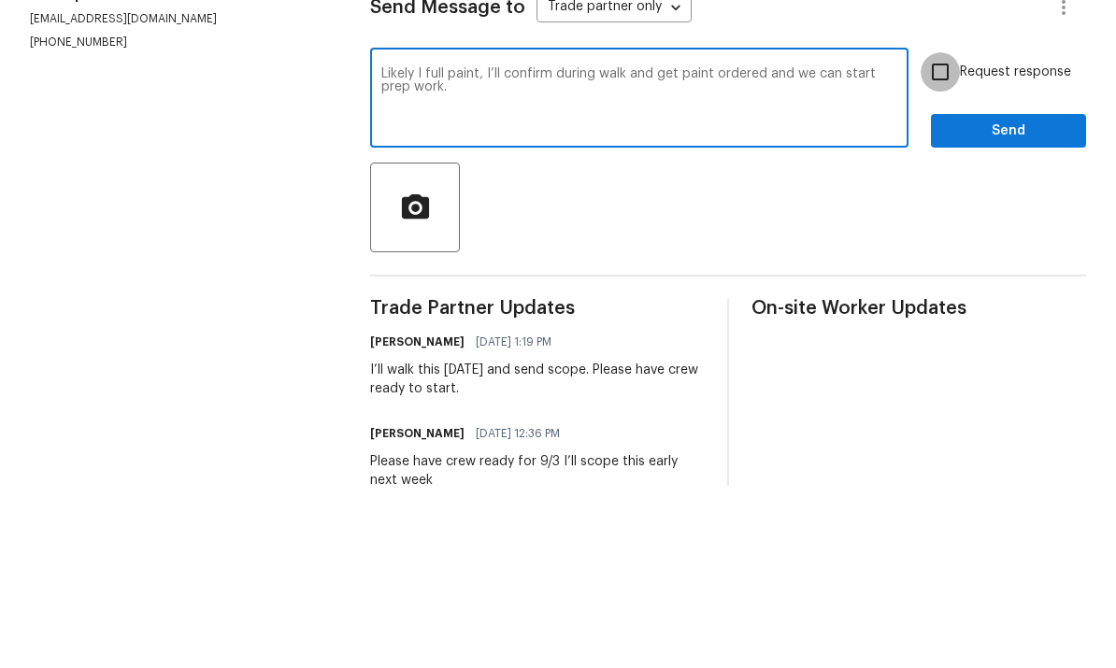
type textarea "Likely I full paint, I’ll confirm during walk and get paint ordered and we can …"
click at [932, 235] on input "Request response" at bounding box center [939, 254] width 39 height 39
checkbox input "true"
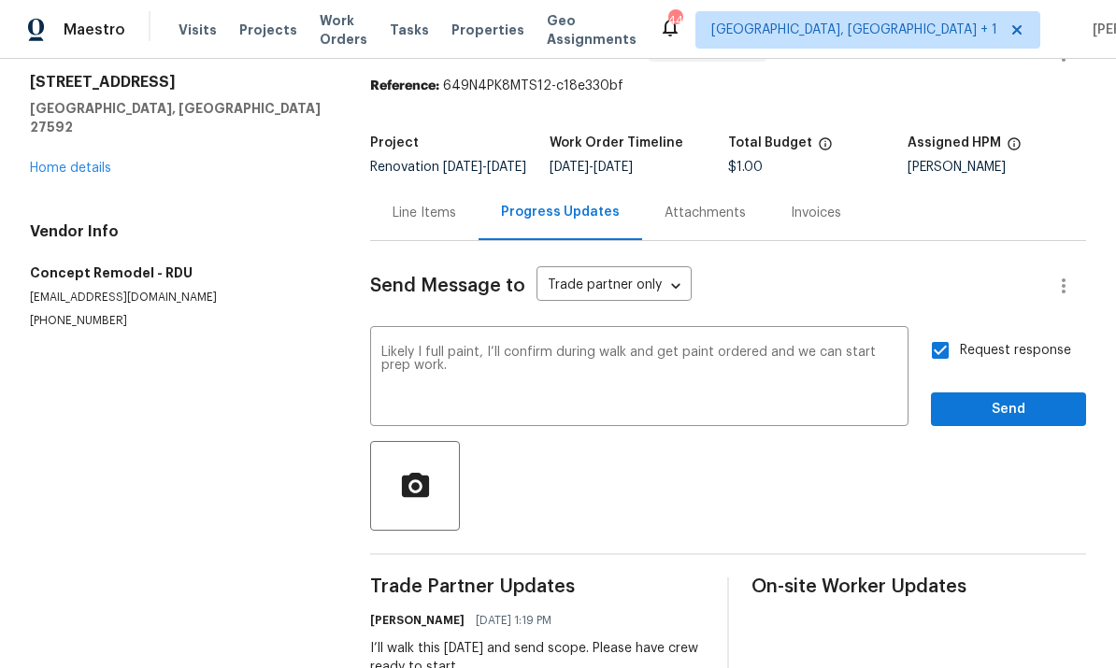
scroll to position [52, 0]
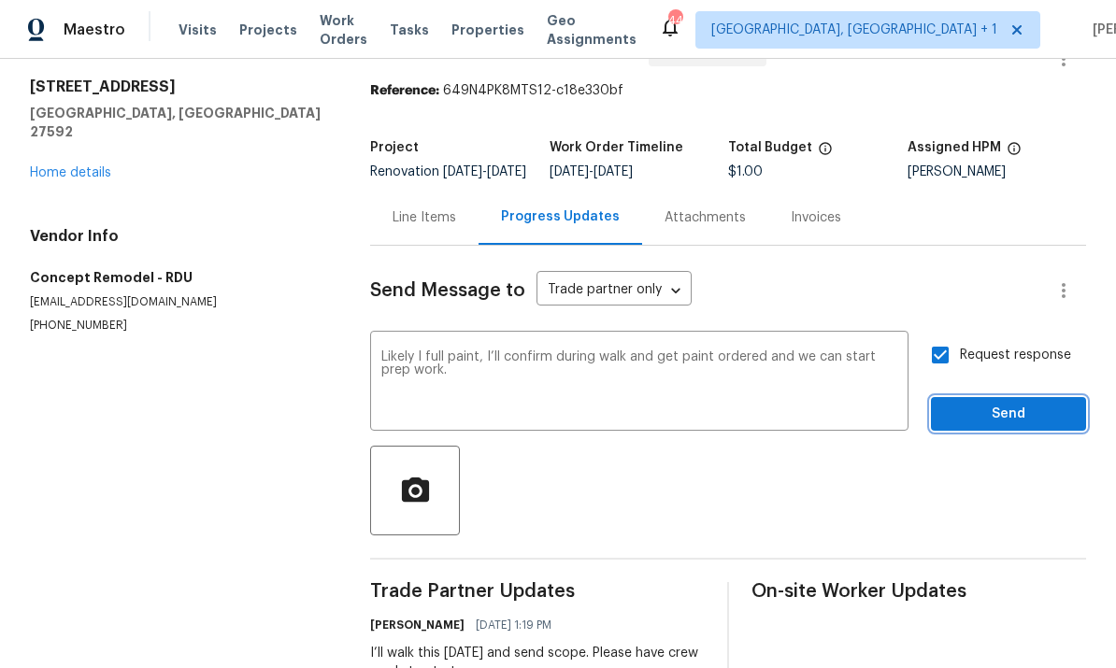
click at [989, 403] on span "Send" at bounding box center [1007, 414] width 125 height 23
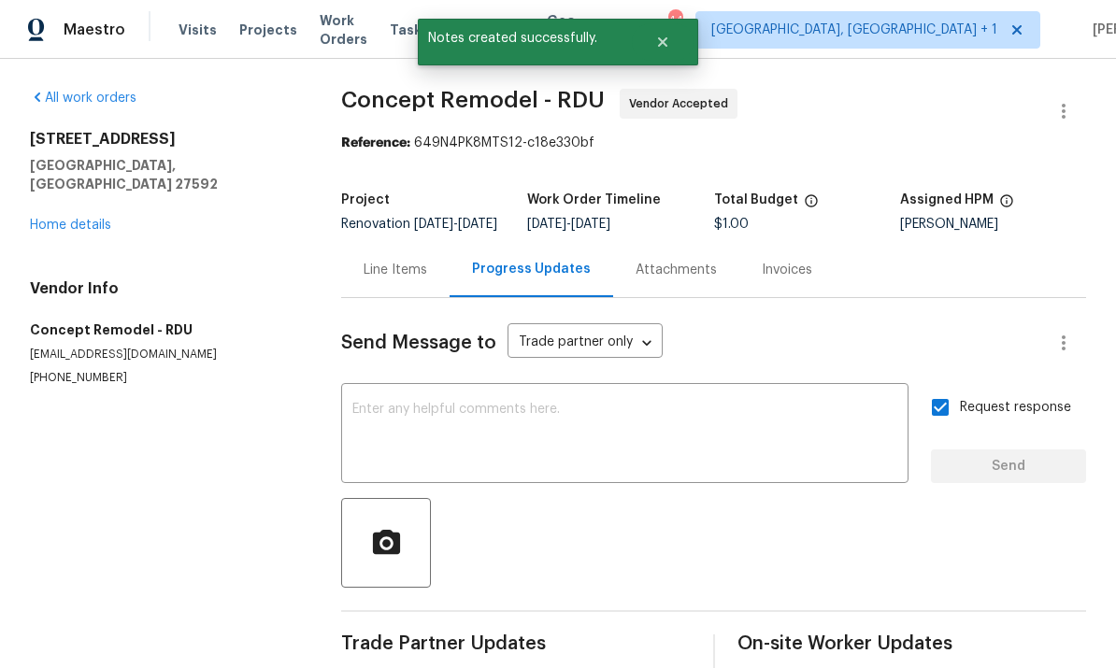
click at [96, 219] on link "Home details" at bounding box center [70, 225] width 81 height 13
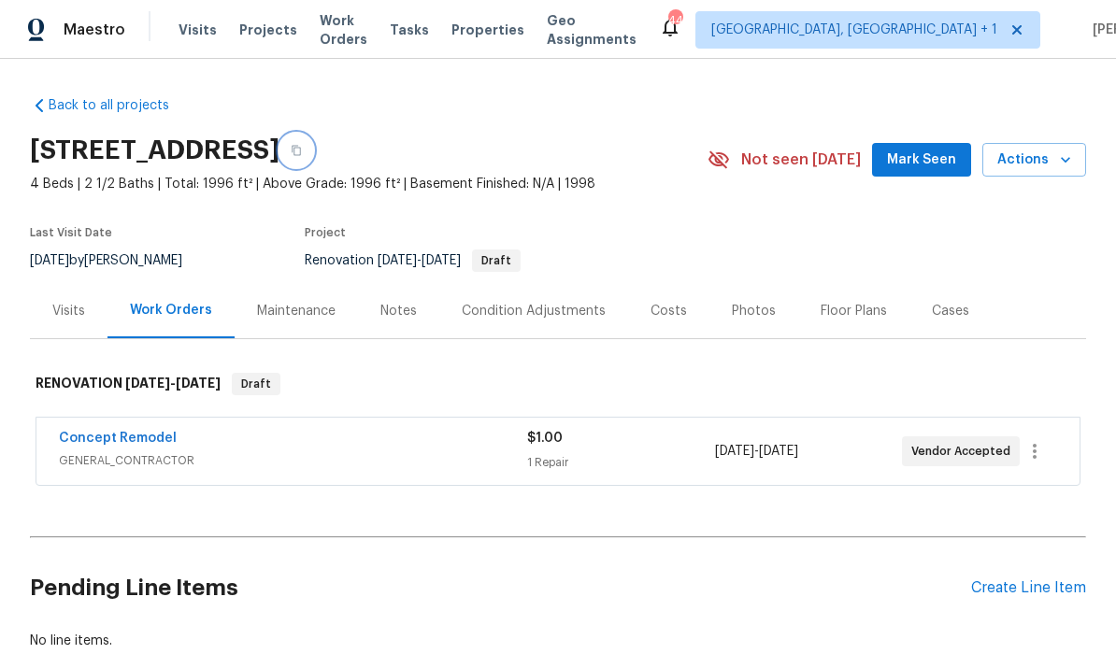
click at [302, 145] on icon "button" at bounding box center [296, 150] width 11 height 11
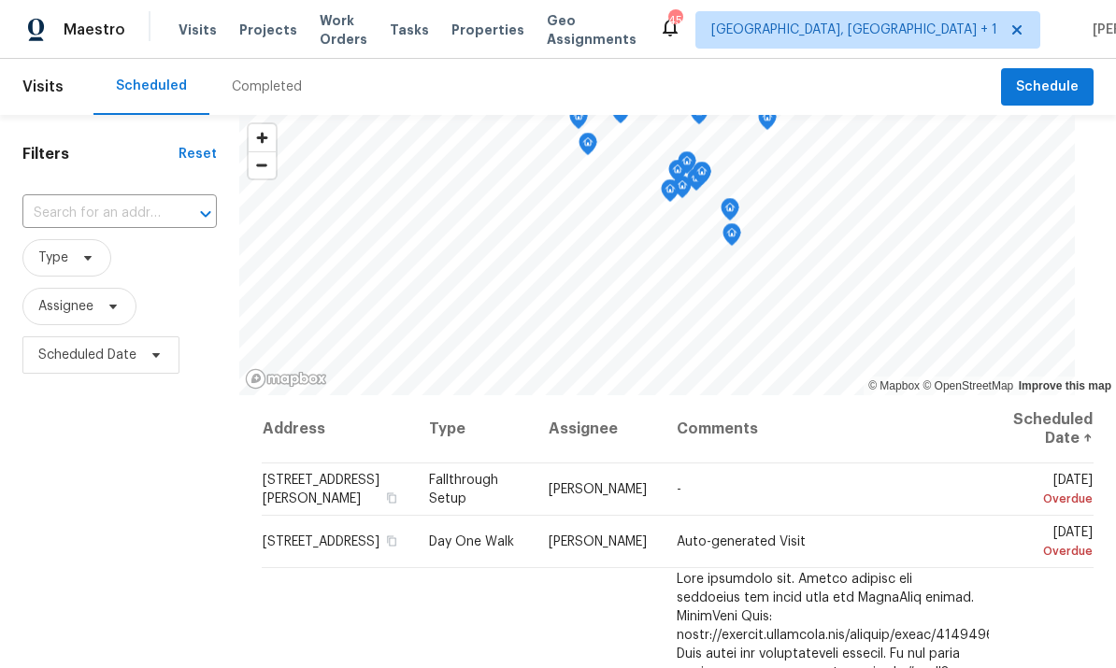
click at [131, 220] on input "text" at bounding box center [93, 213] width 142 height 29
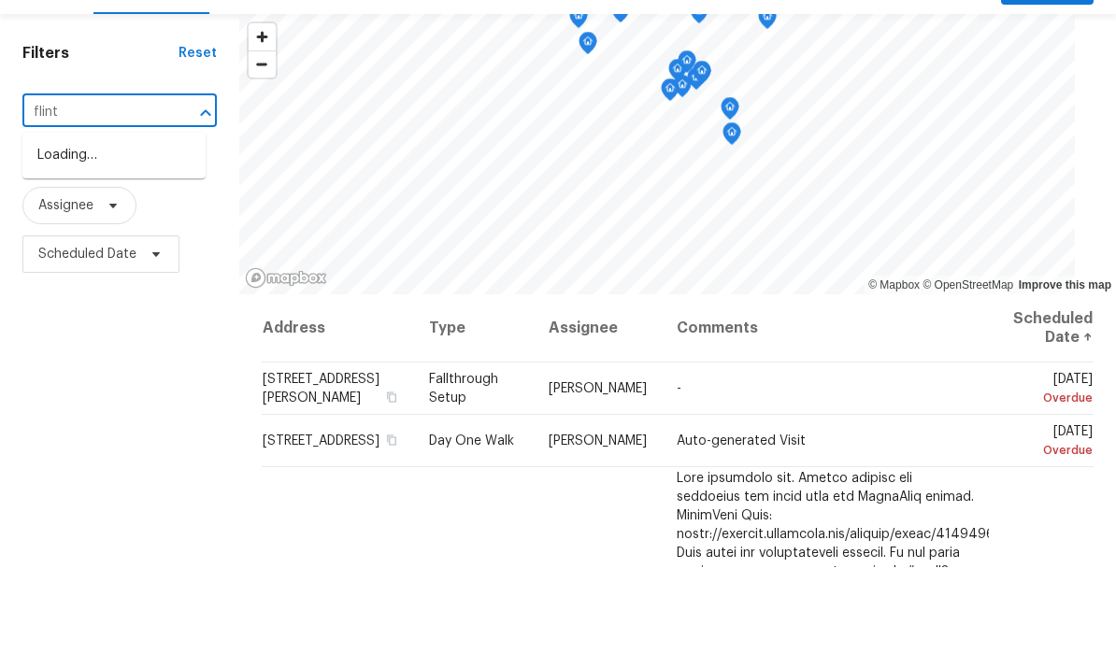
type input "flint"
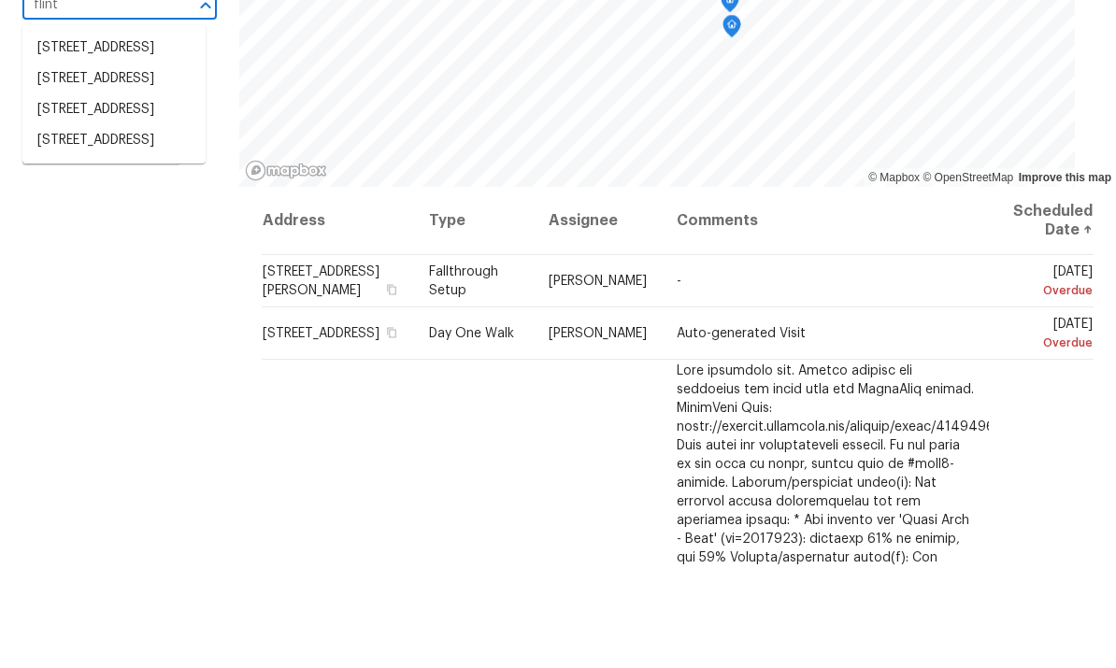
scroll to position [117, 0]
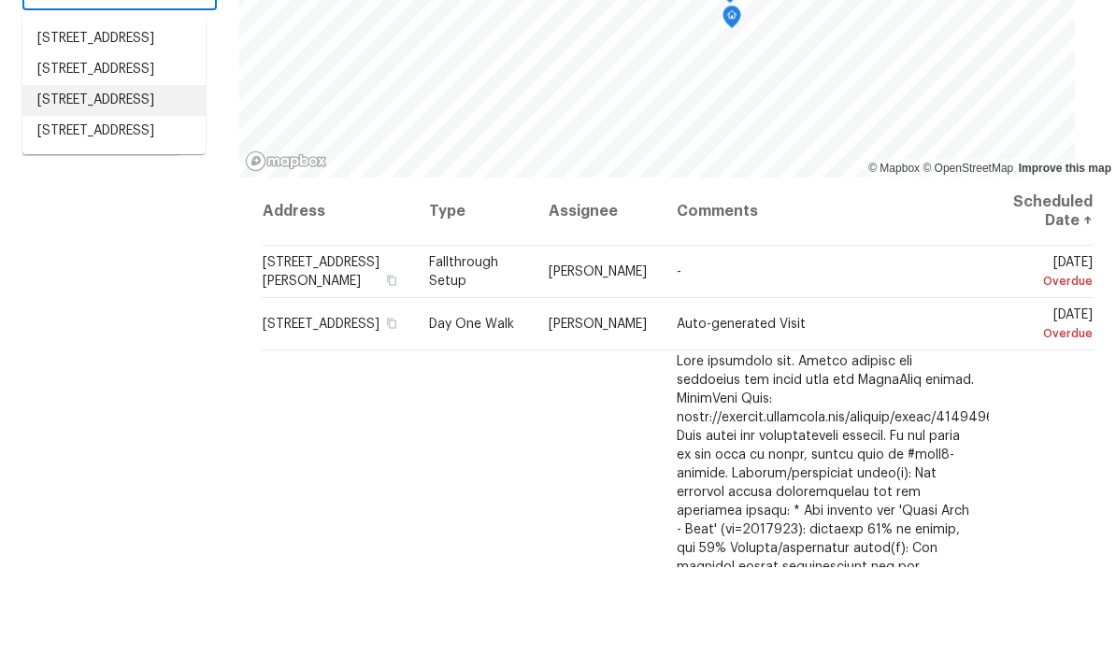
click at [130, 186] on li "[STREET_ADDRESS]" at bounding box center [113, 201] width 183 height 31
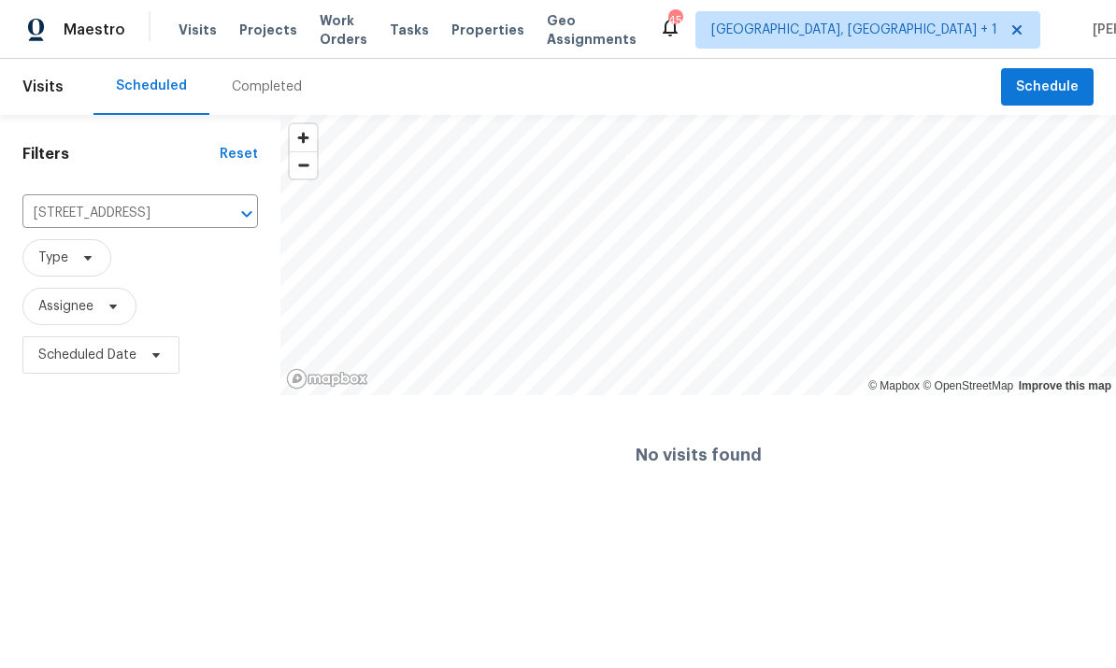
click at [232, 211] on button "Clear" at bounding box center [222, 214] width 26 height 26
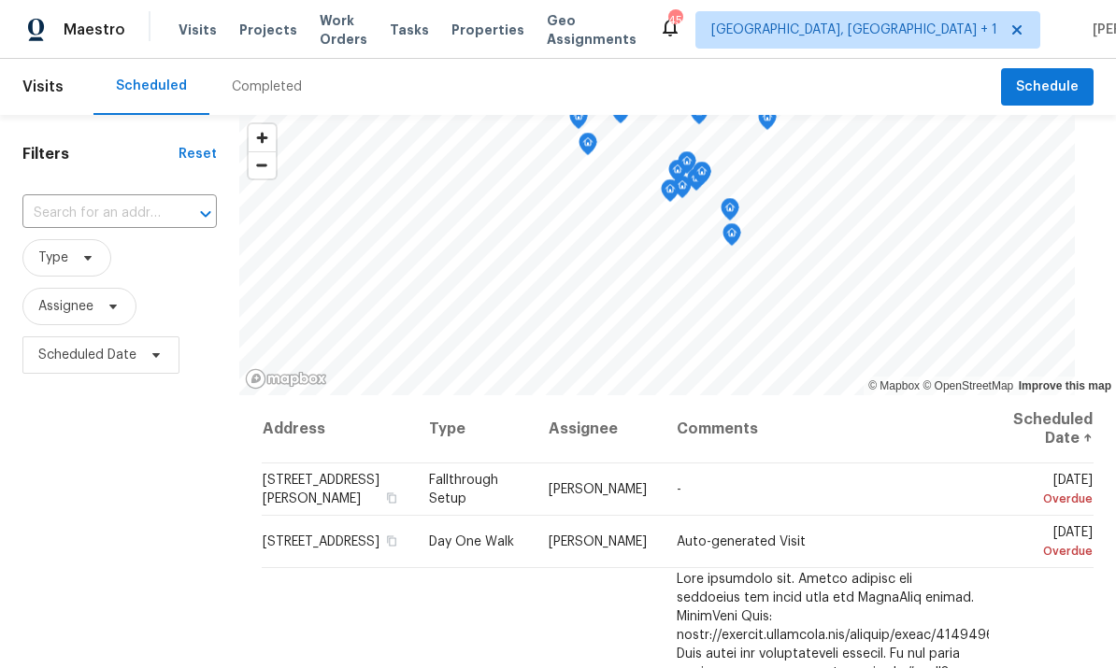
click at [250, 38] on span "Projects" at bounding box center [268, 30] width 58 height 19
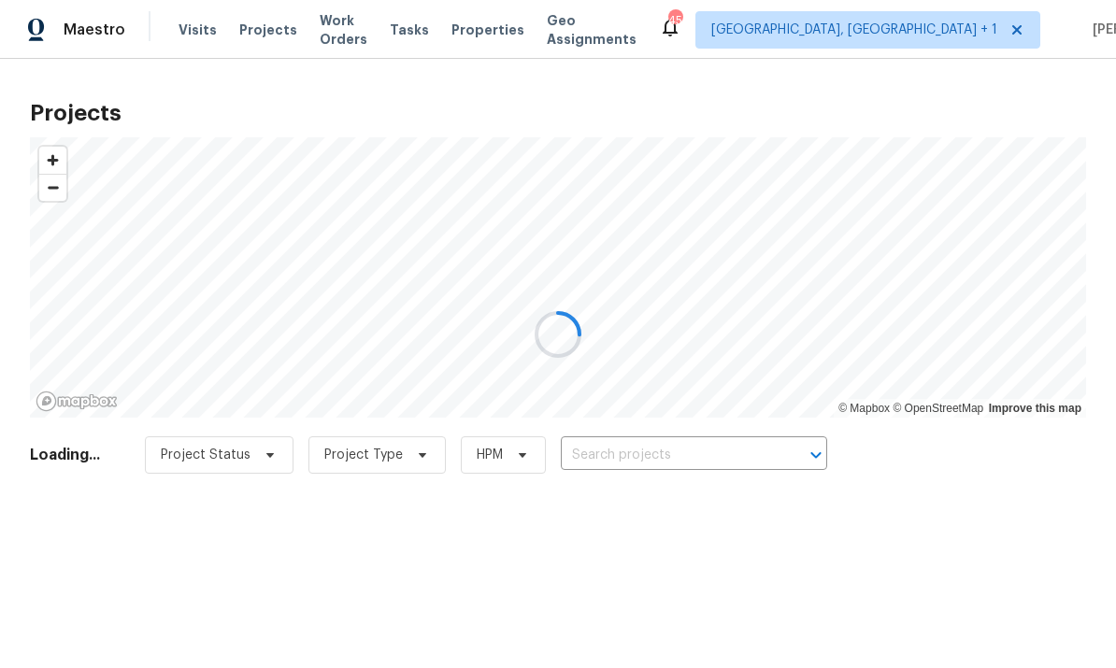
click at [659, 455] on div at bounding box center [558, 334] width 1116 height 668
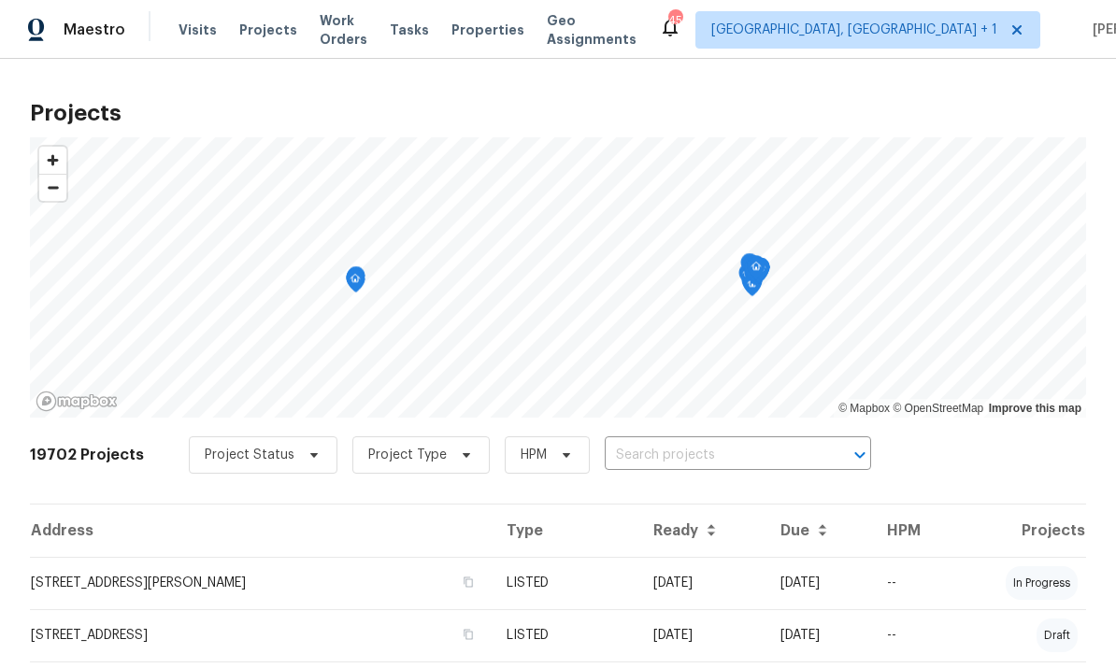
click at [655, 456] on input "text" at bounding box center [711, 455] width 214 height 29
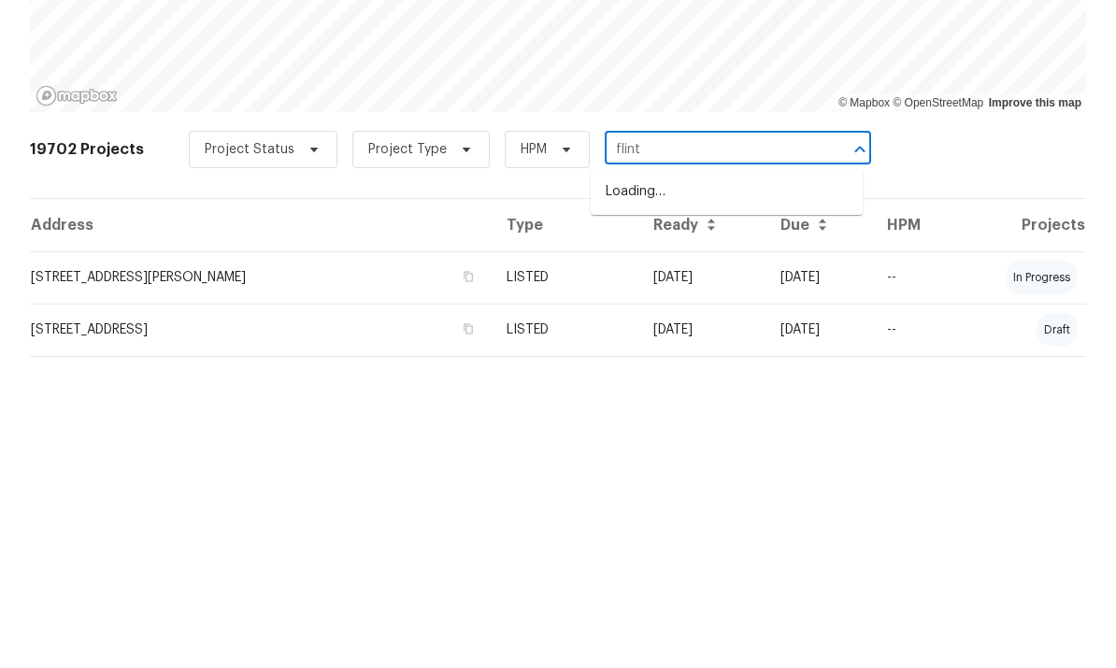
type input "flint"
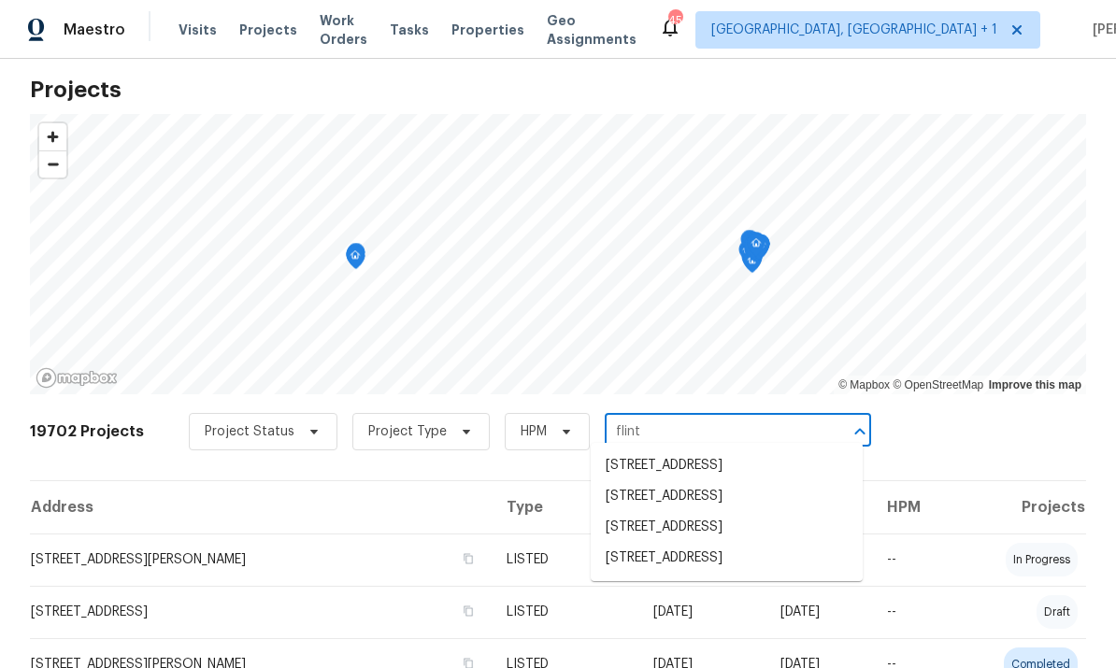
scroll to position [36, 0]
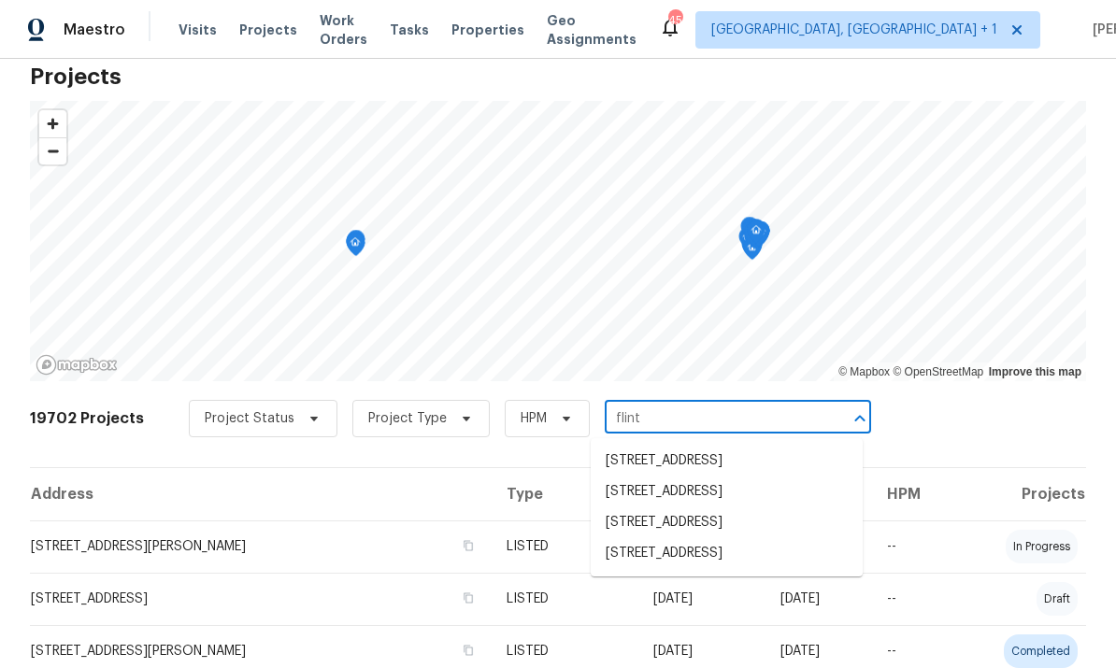
click at [747, 507] on li "[STREET_ADDRESS]" at bounding box center [726, 522] width 272 height 31
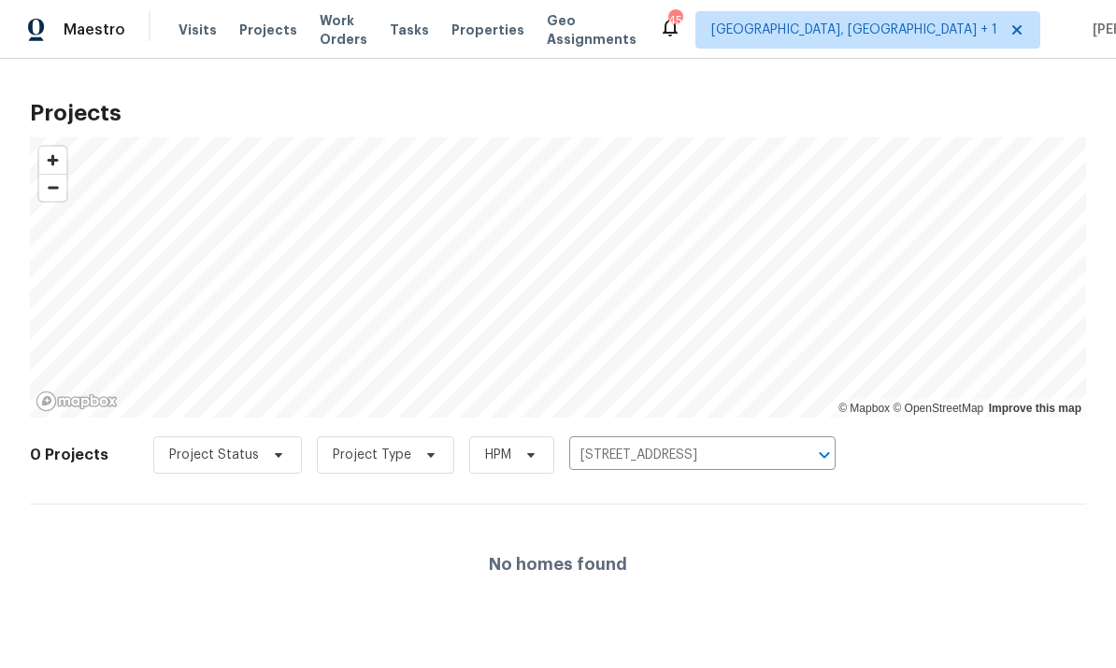
click at [730, 454] on input "[STREET_ADDRESS]" at bounding box center [676, 455] width 214 height 29
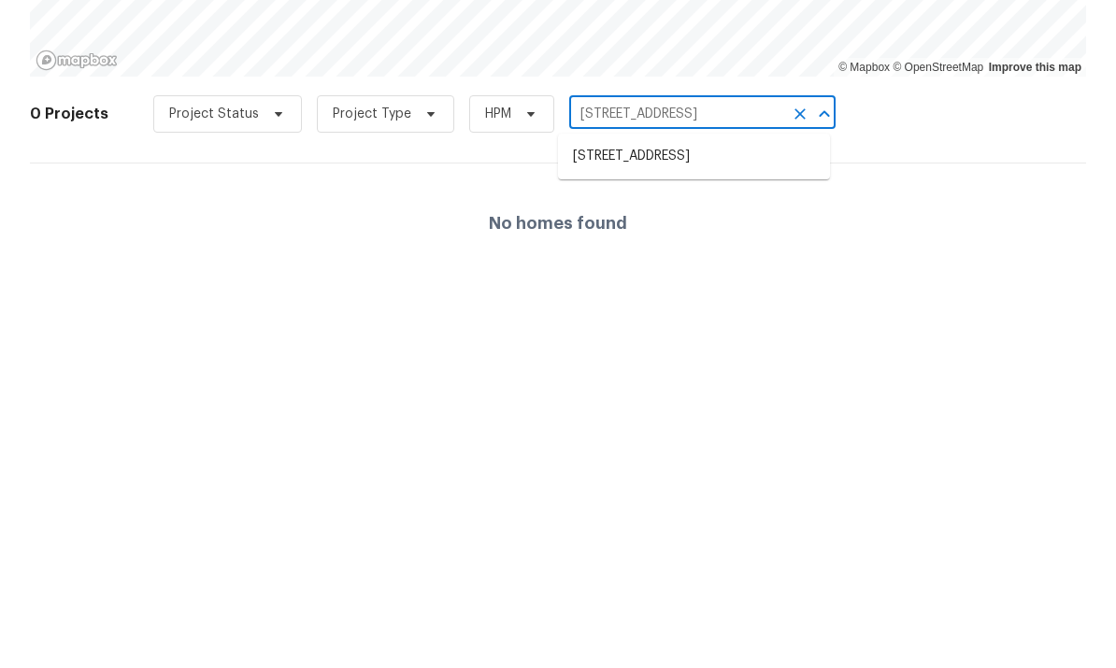
click at [651, 482] on li "[STREET_ADDRESS]" at bounding box center [694, 497] width 272 height 31
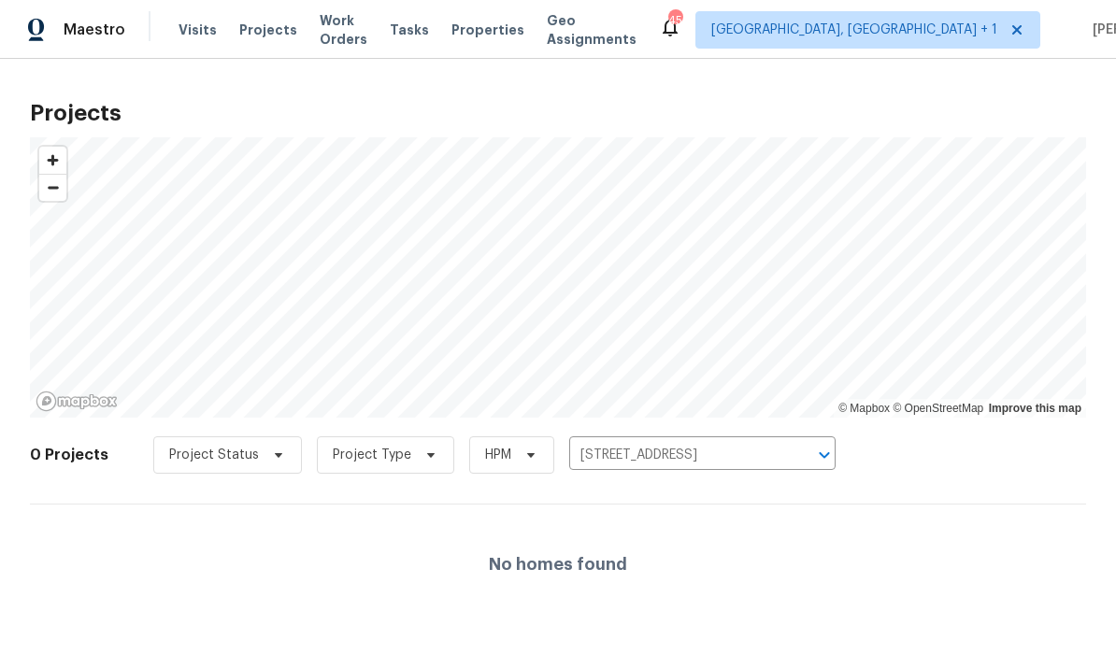
click at [790, 462] on icon "Clear" at bounding box center [799, 455] width 19 height 19
click at [634, 451] on input "text" at bounding box center [676, 455] width 214 height 29
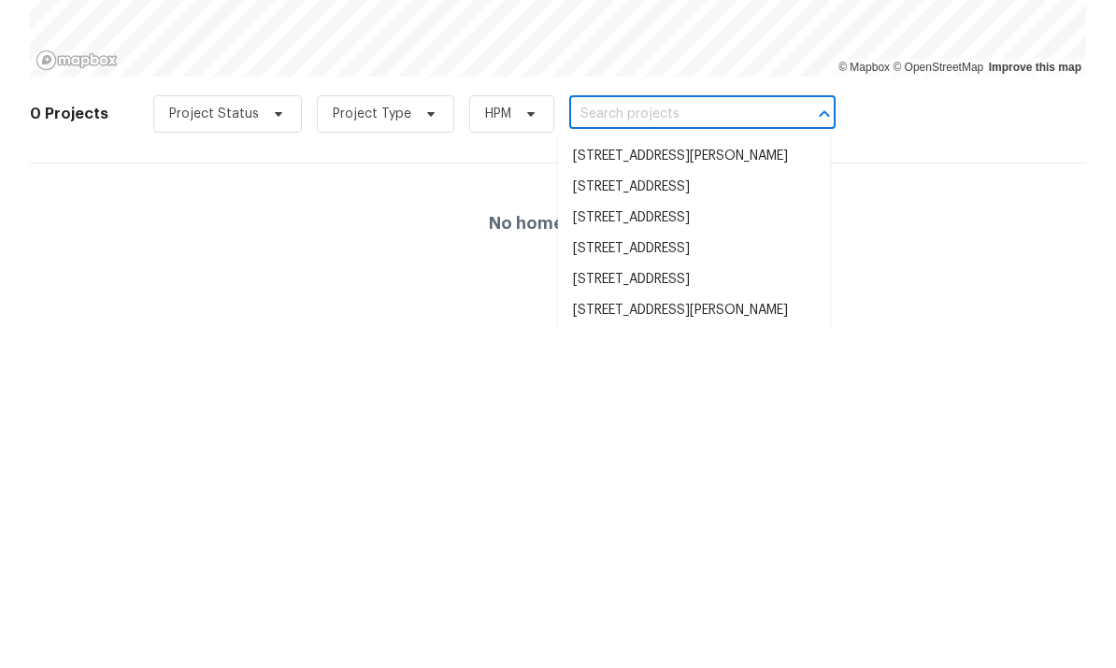
type input "5"
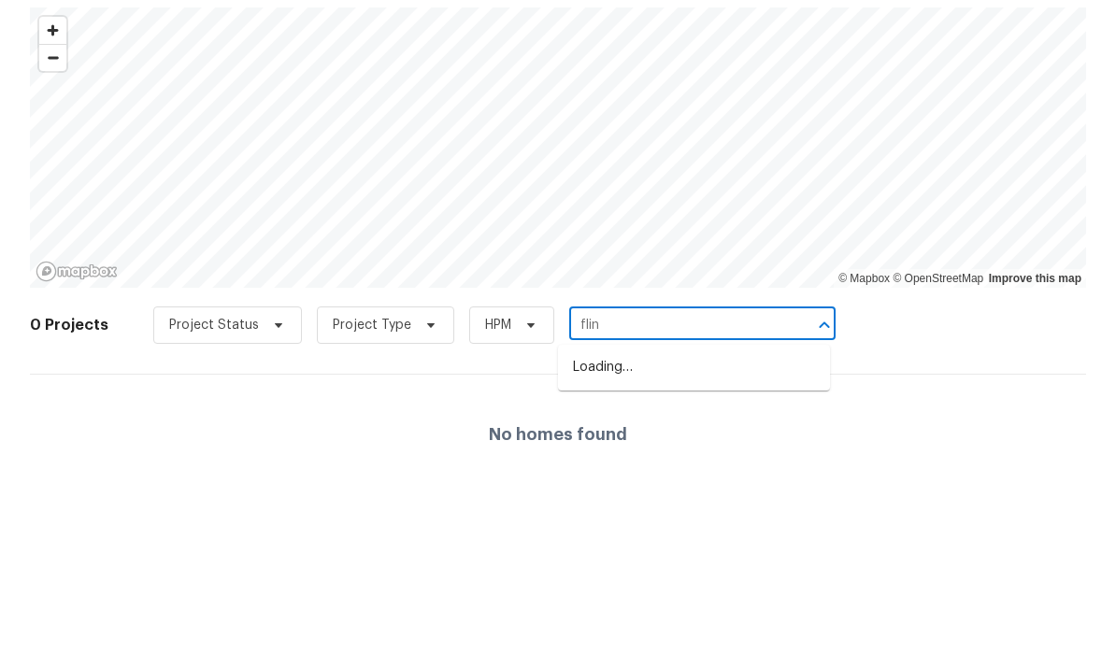
type input "flint"
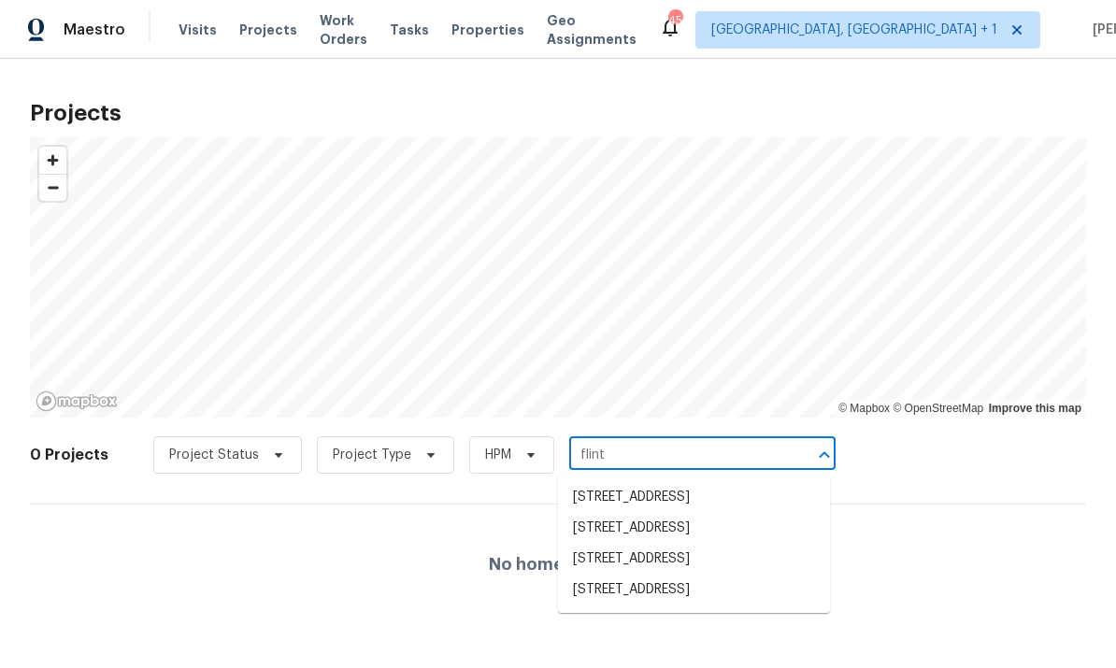
click at [703, 527] on li "[STREET_ADDRESS]" at bounding box center [694, 528] width 272 height 31
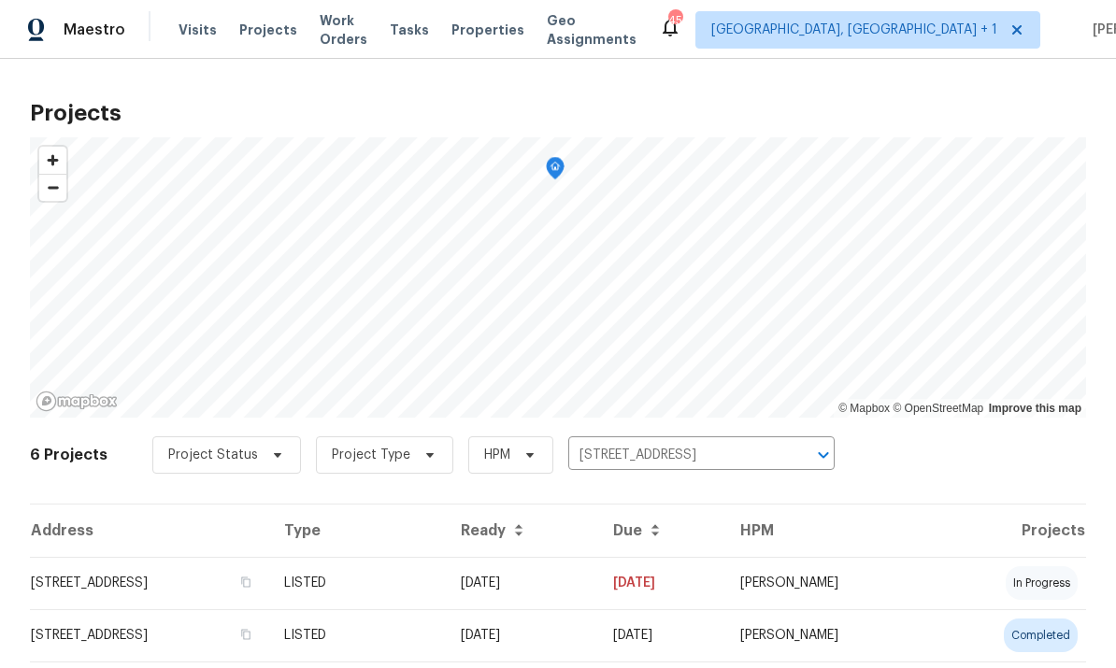
click at [216, 580] on td "[STREET_ADDRESS]" at bounding box center [149, 583] width 239 height 52
